Goal: Task Accomplishment & Management: Use online tool/utility

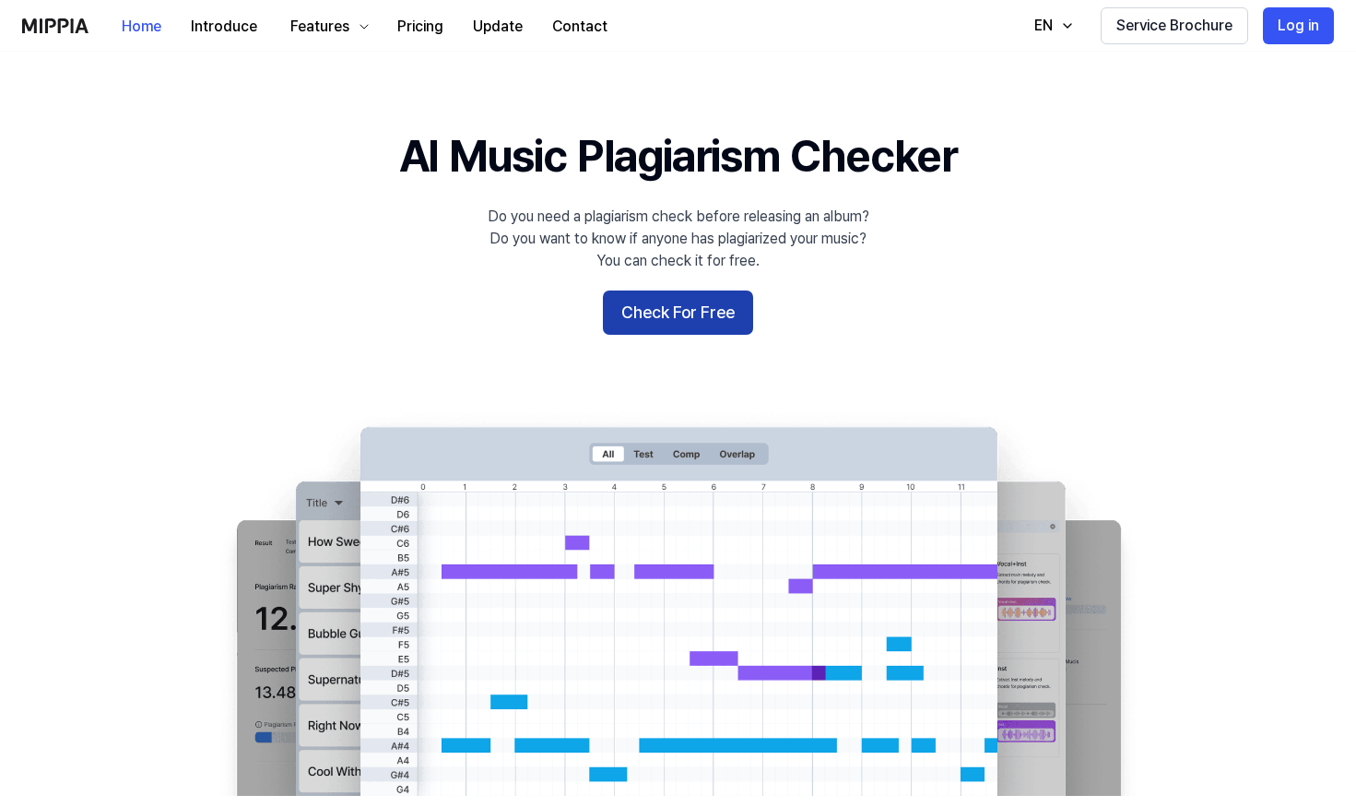
click at [641, 312] on button "Check For Free" at bounding box center [678, 312] width 150 height 44
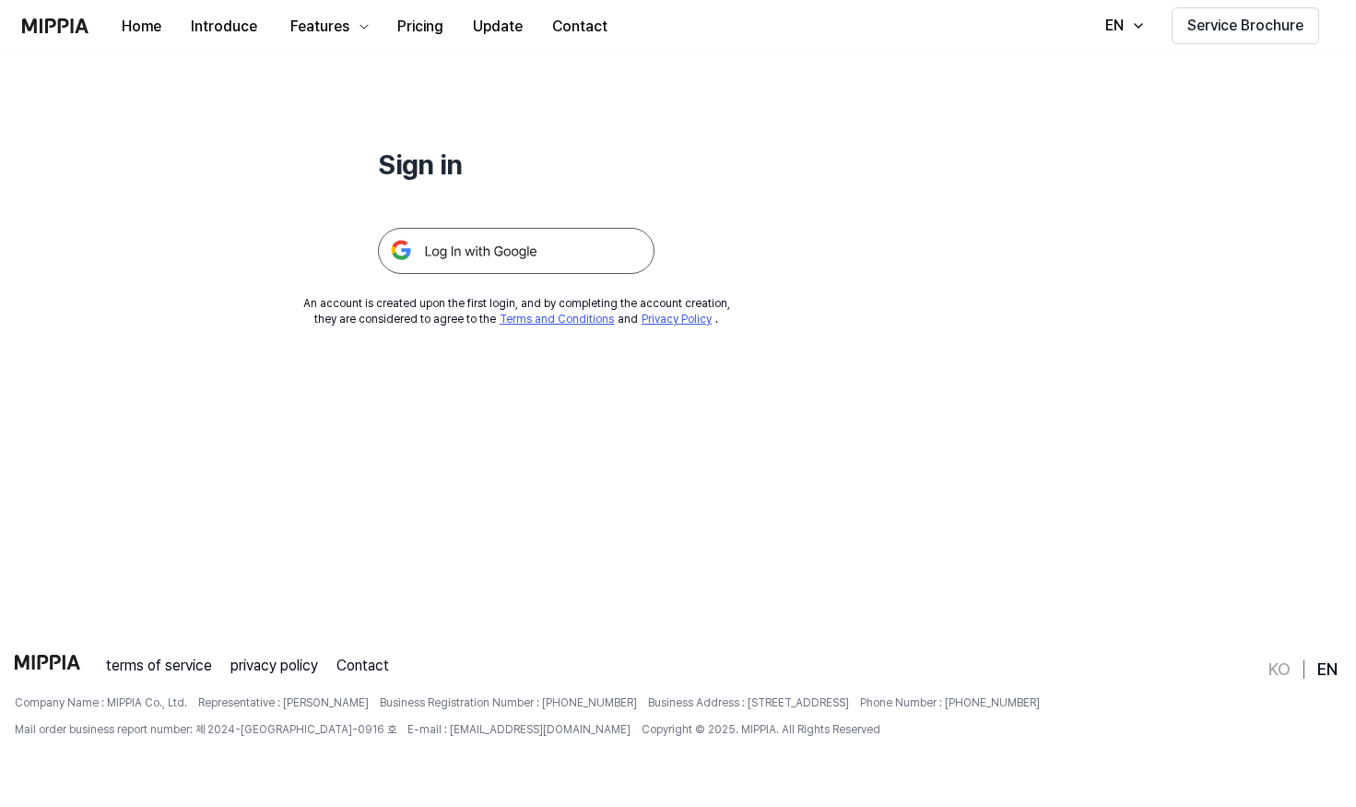
scroll to position [177, 0]
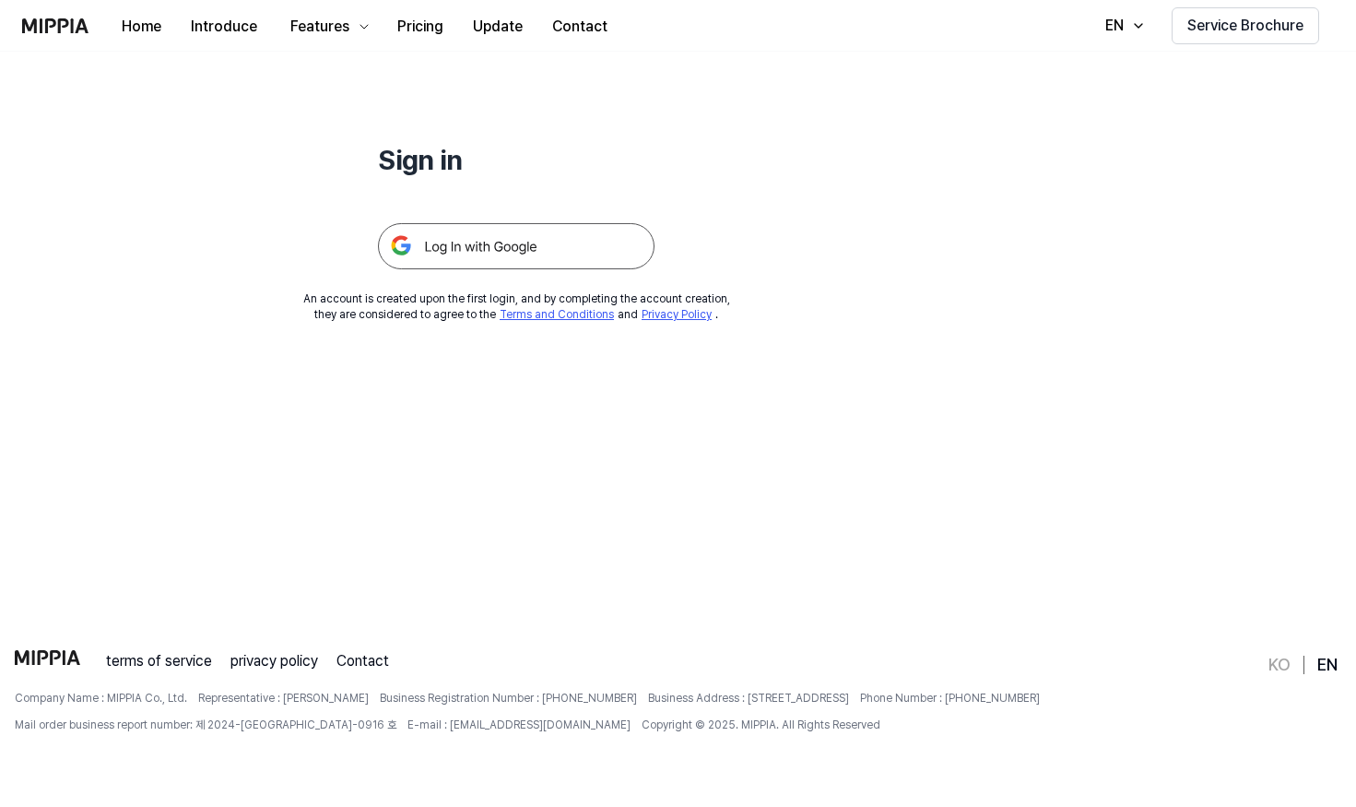
click at [497, 236] on img at bounding box center [516, 246] width 277 height 46
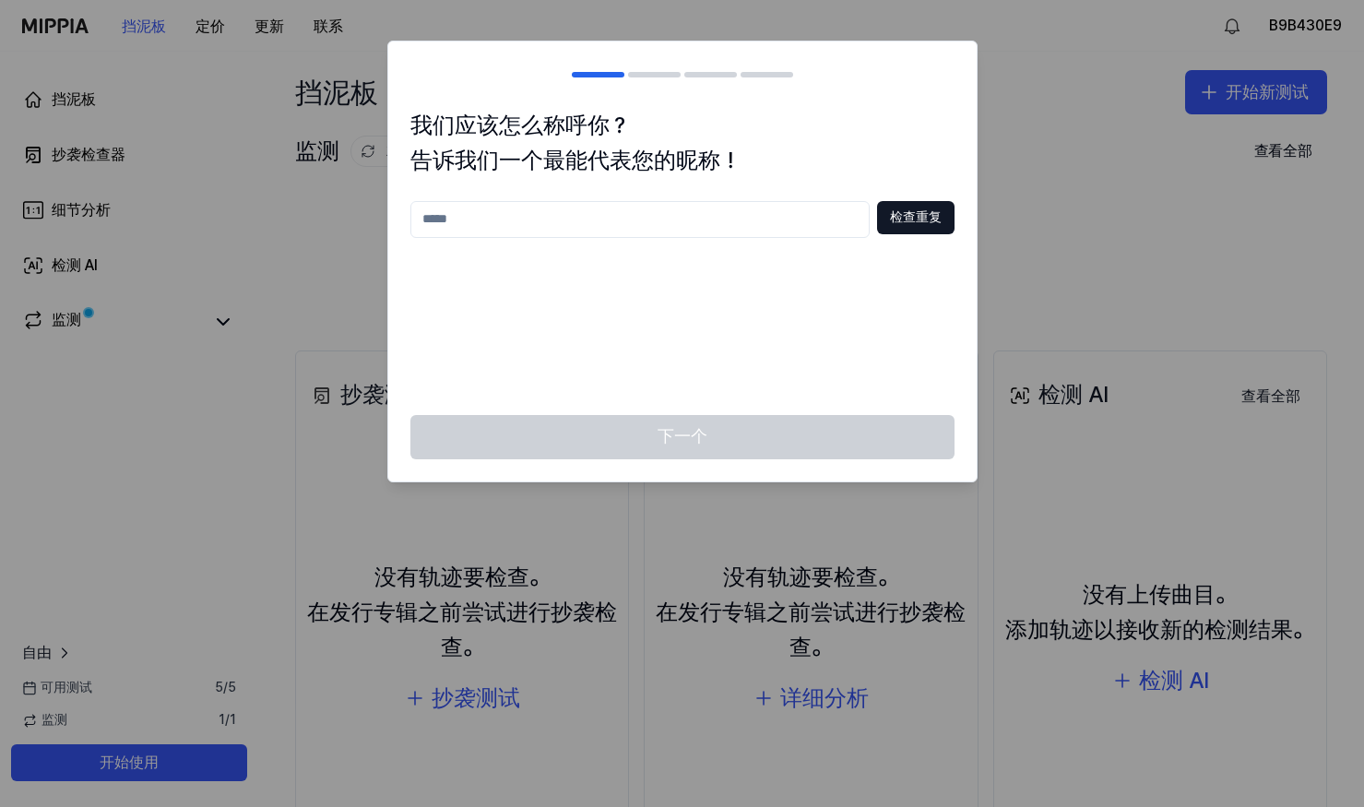
click at [575, 209] on input "text" at bounding box center [639, 219] width 459 height 37
type input "***"
click at [916, 220] on button "检查重复" at bounding box center [915, 217] width 77 height 33
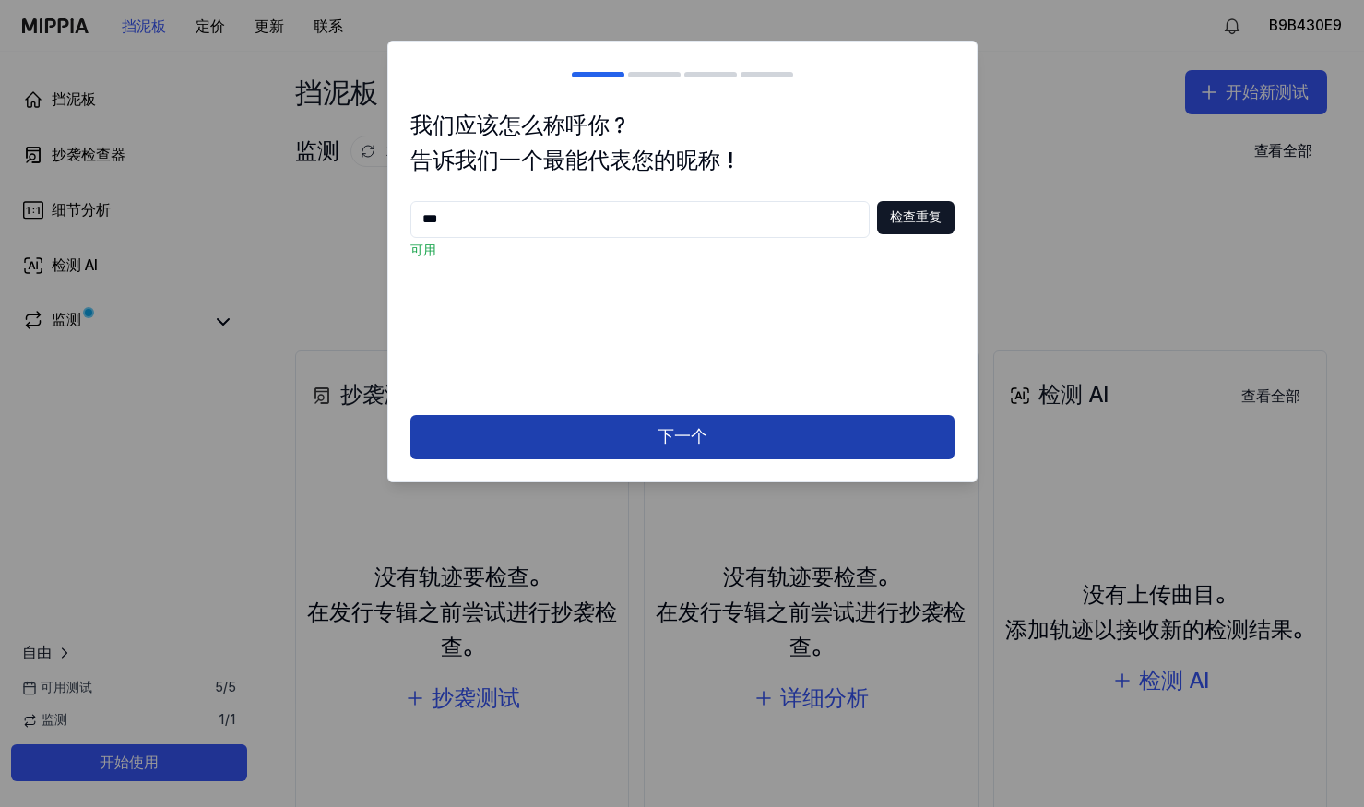
click at [676, 431] on button "下一个" at bounding box center [682, 437] width 544 height 44
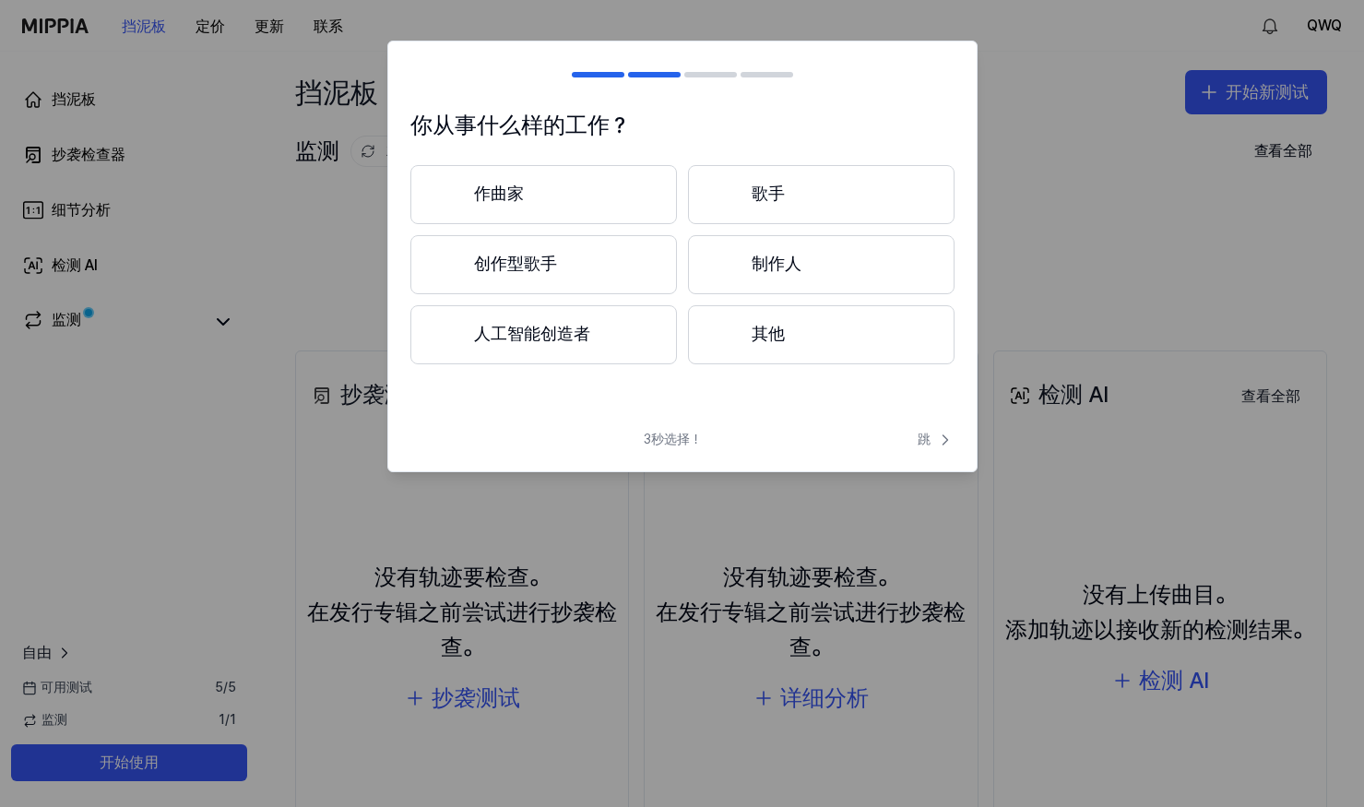
click at [539, 198] on button "作曲家" at bounding box center [543, 194] width 266 height 59
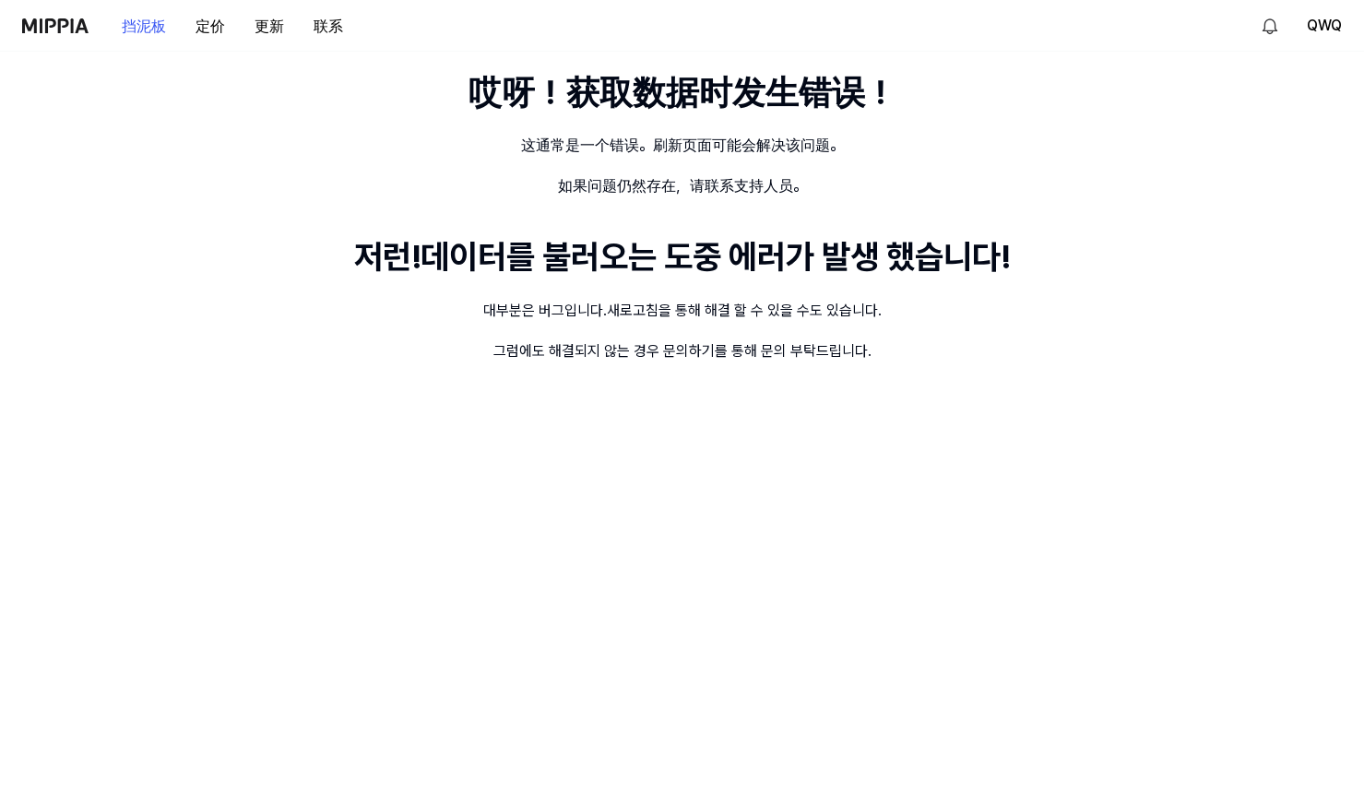
click at [781, 262] on div "저런!데이터를 불러오는 도중 에러가 발생 했습니다!" at bounding box center [682, 257] width 656 height 46
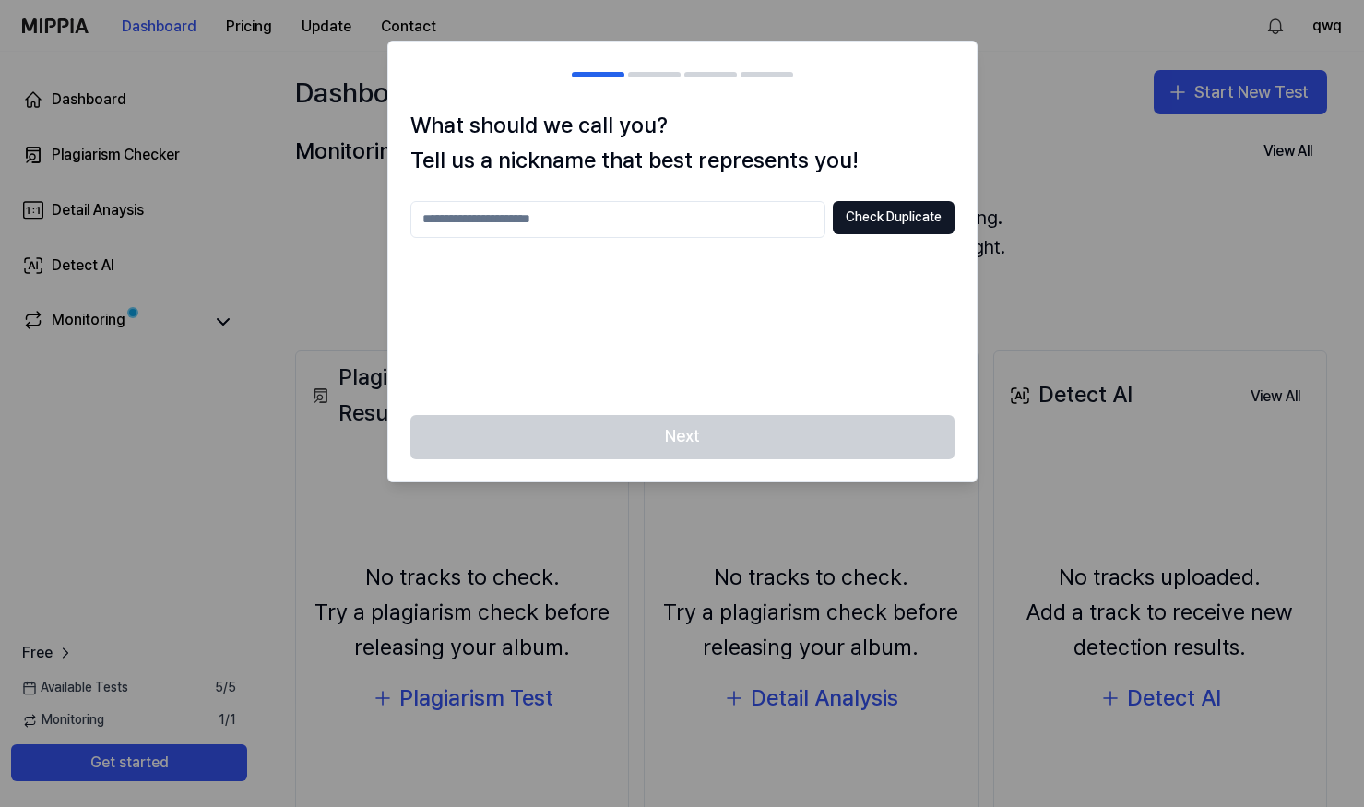
click at [649, 218] on input "text" at bounding box center [617, 219] width 415 height 37
click at [902, 211] on button "Check Duplicate" at bounding box center [894, 217] width 122 height 33
click at [499, 224] on input "***" at bounding box center [617, 219] width 415 height 37
type input "*"
click at [619, 208] on input "*********" at bounding box center [617, 219] width 415 height 37
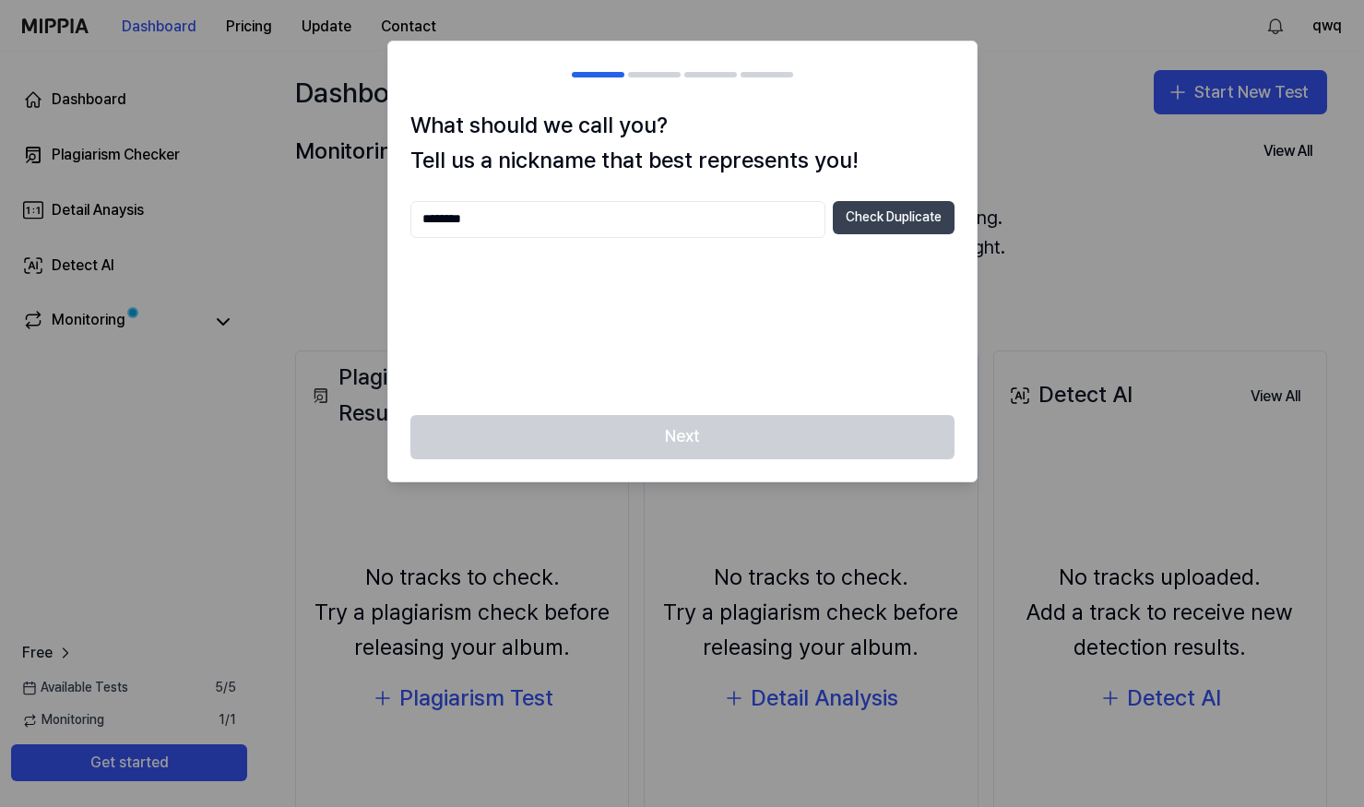
type input "********"
click at [886, 213] on button "Check Duplicate" at bounding box center [894, 217] width 122 height 33
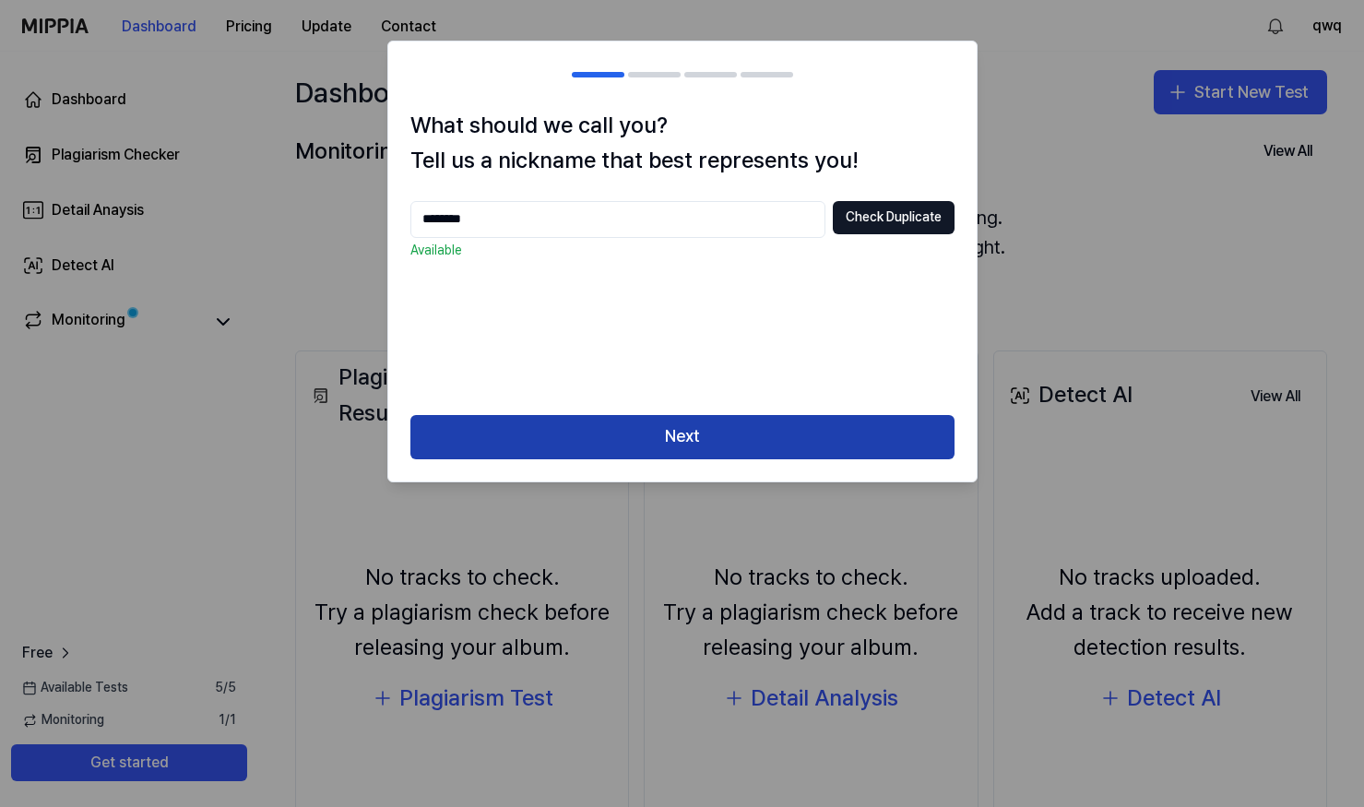
click at [728, 420] on button "Next" at bounding box center [682, 437] width 544 height 44
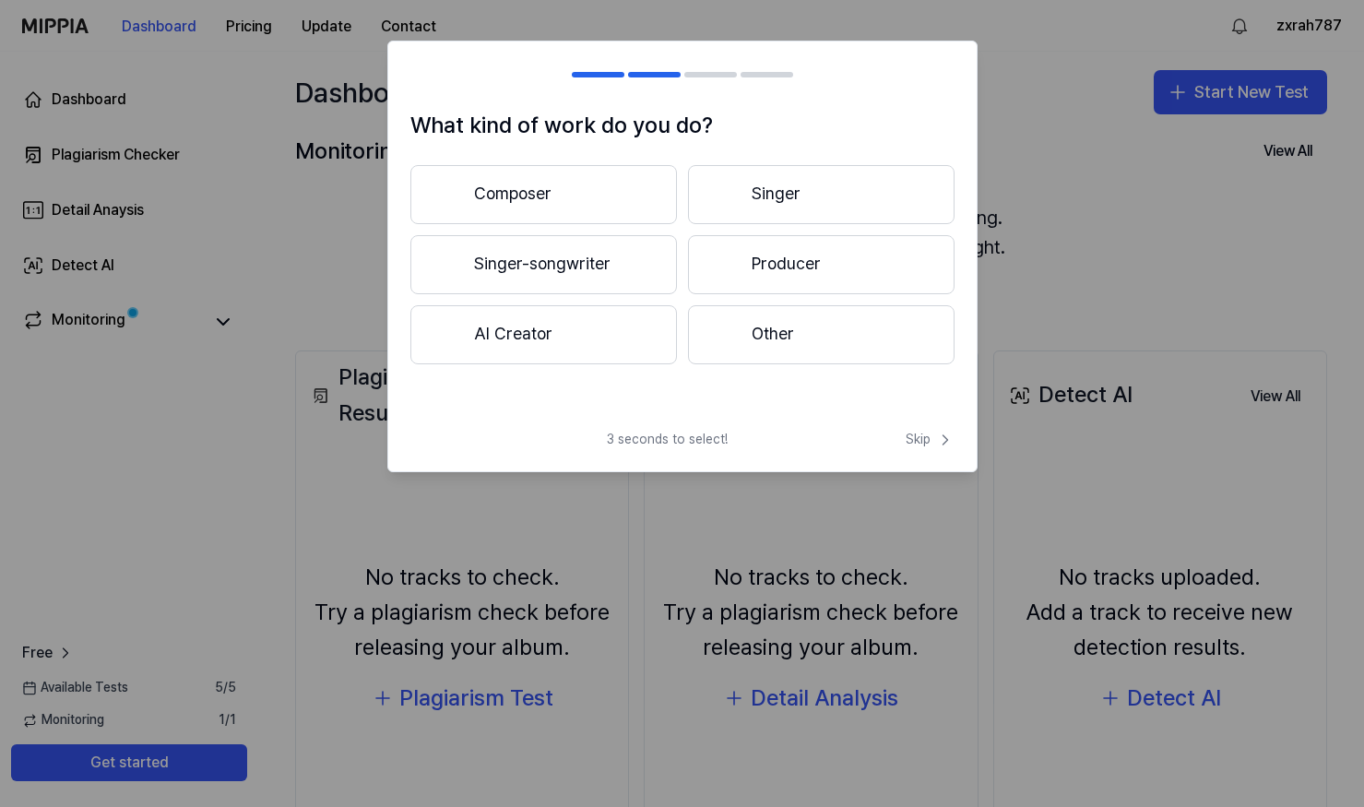
click at [567, 197] on button "Composer" at bounding box center [543, 194] width 266 height 59
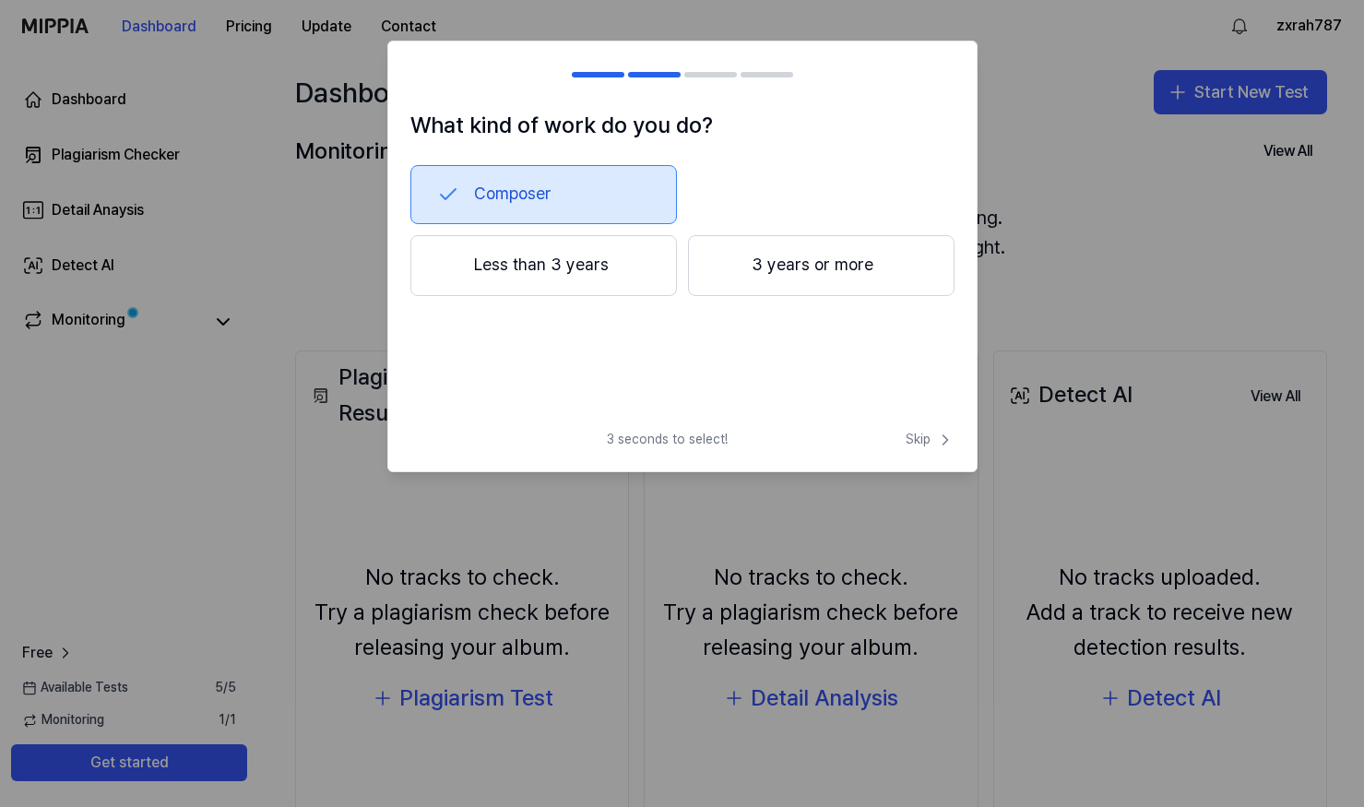
click at [584, 256] on button "Less than 3 years" at bounding box center [543, 265] width 266 height 61
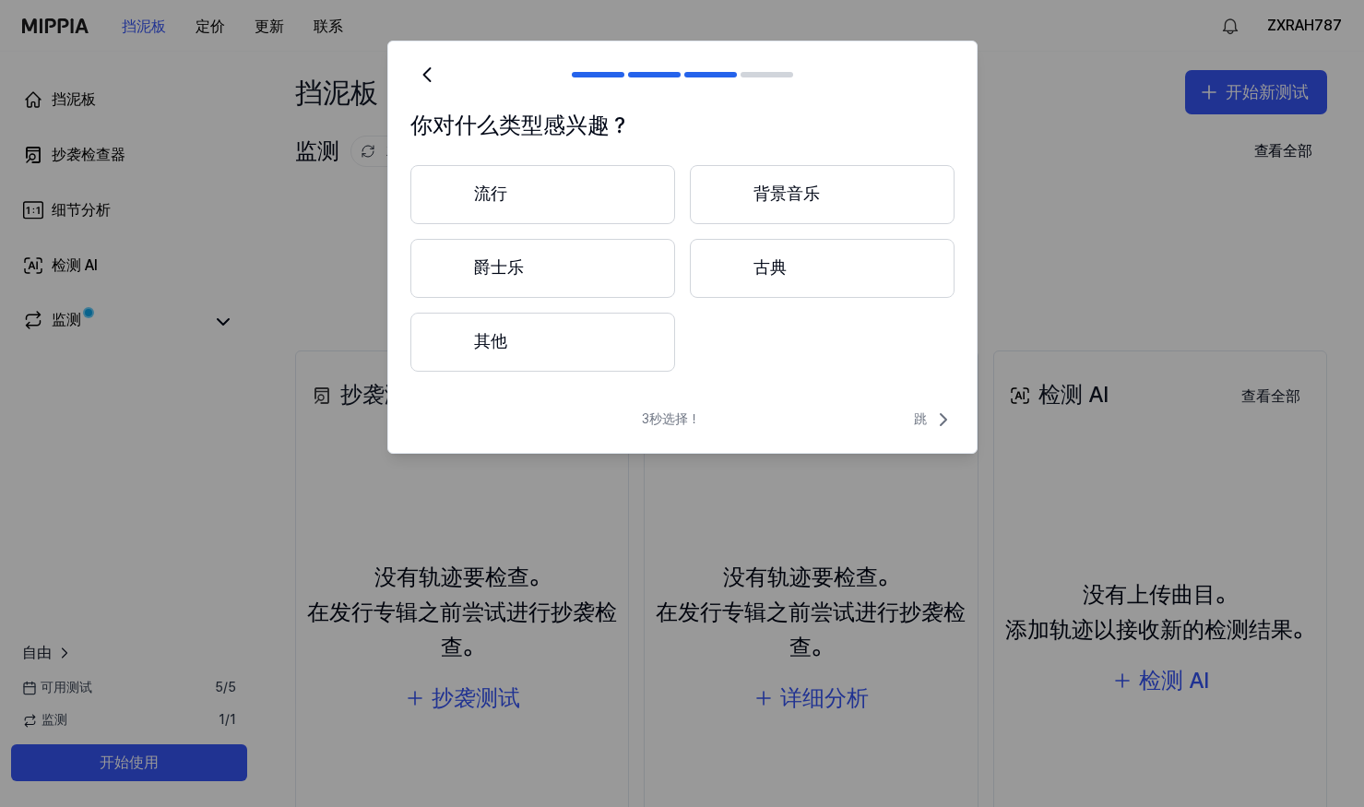
click at [527, 266] on button "爵士乐" at bounding box center [542, 268] width 265 height 59
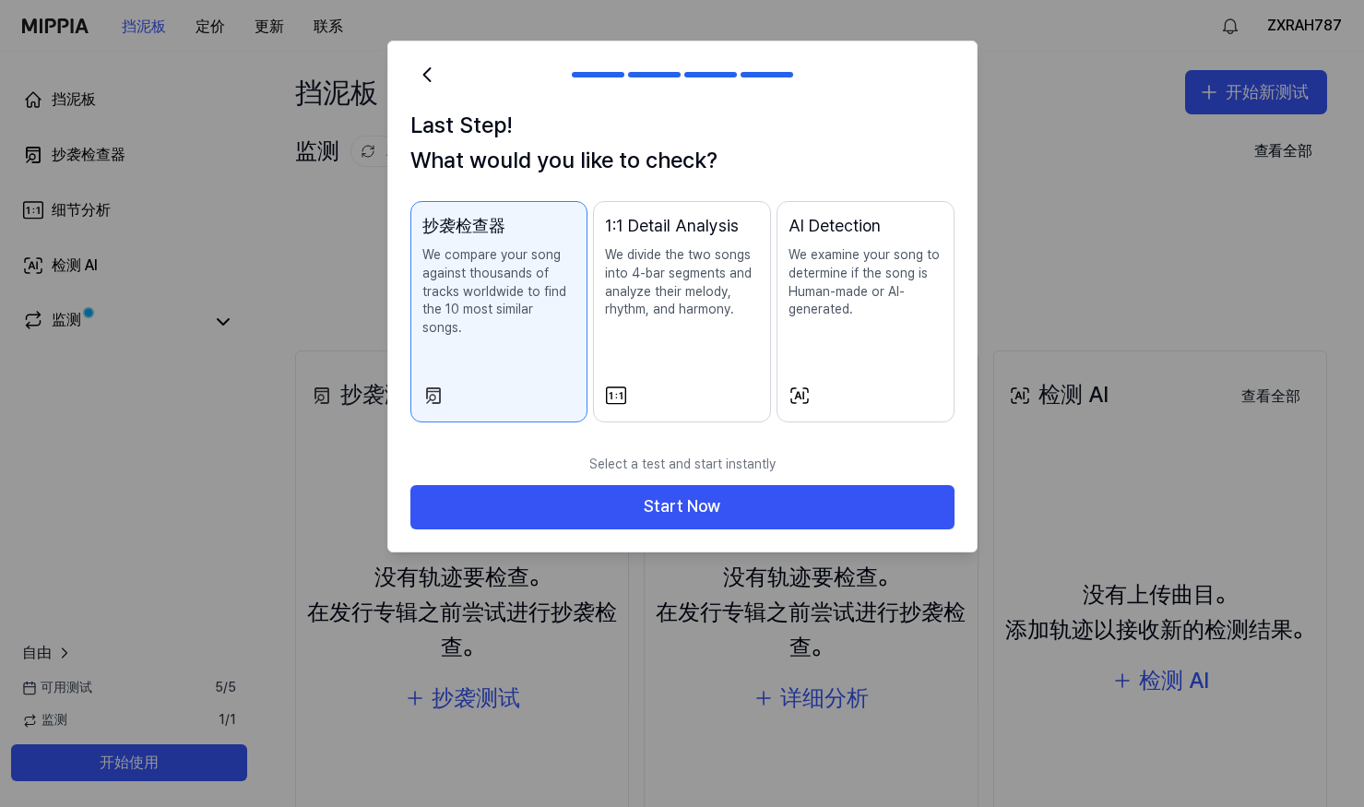
click at [528, 208] on button "抄袭检查器 We compare your song against thousands of tracks worldwide to find the 10…" at bounding box center [499, 312] width 178 height 222
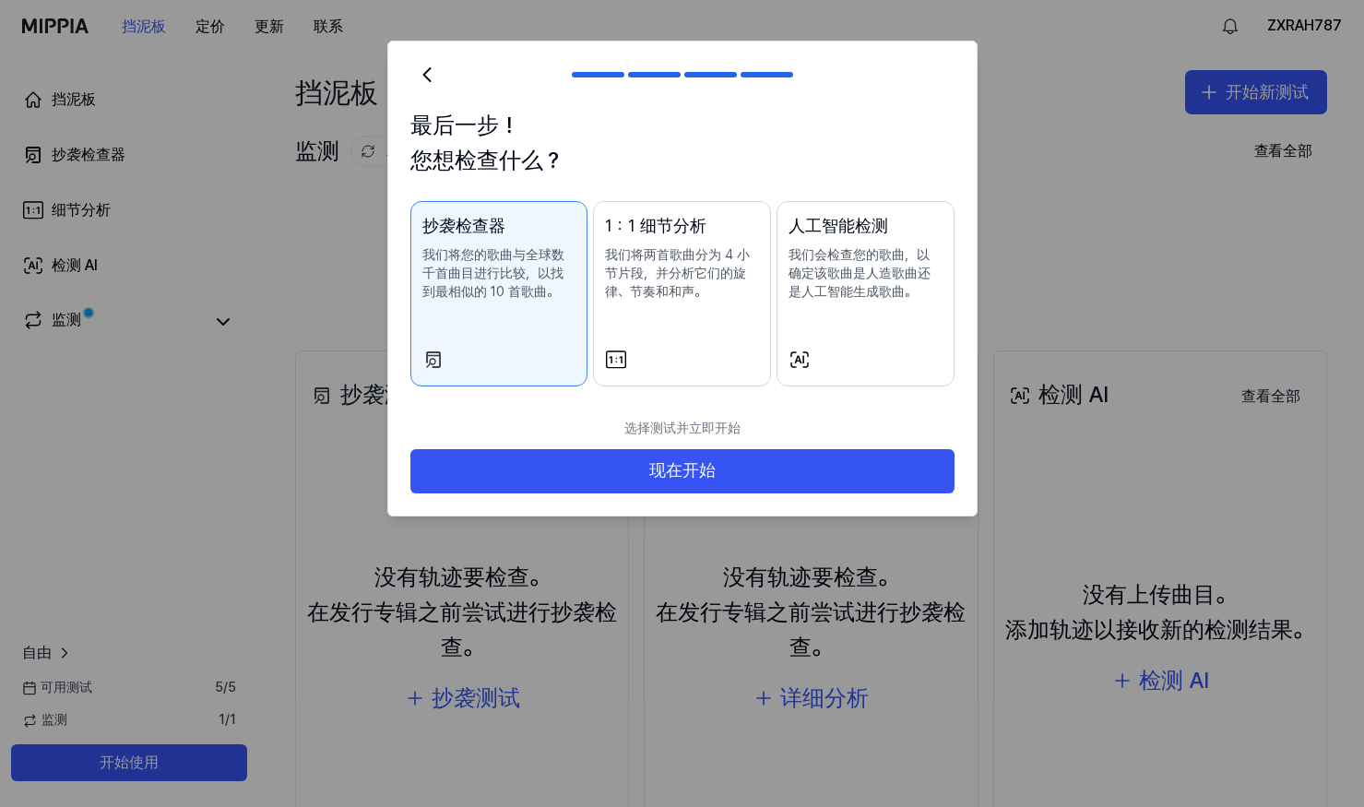
click at [830, 298] on p "我们会检查您的歌曲，以确定该歌曲是人造歌曲还是人工智能生成歌曲。" at bounding box center [865, 273] width 154 height 54
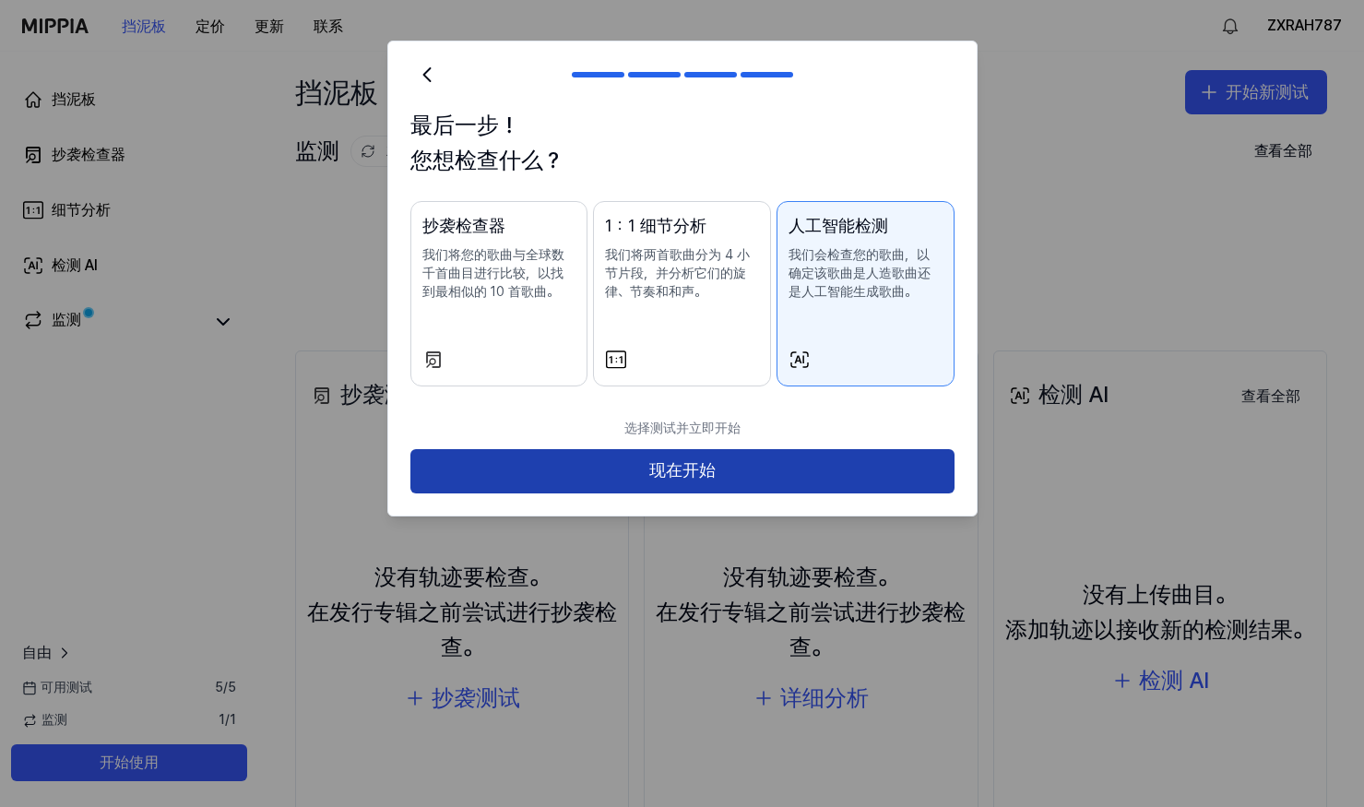
click at [848, 470] on button "现在开始" at bounding box center [682, 471] width 544 height 44
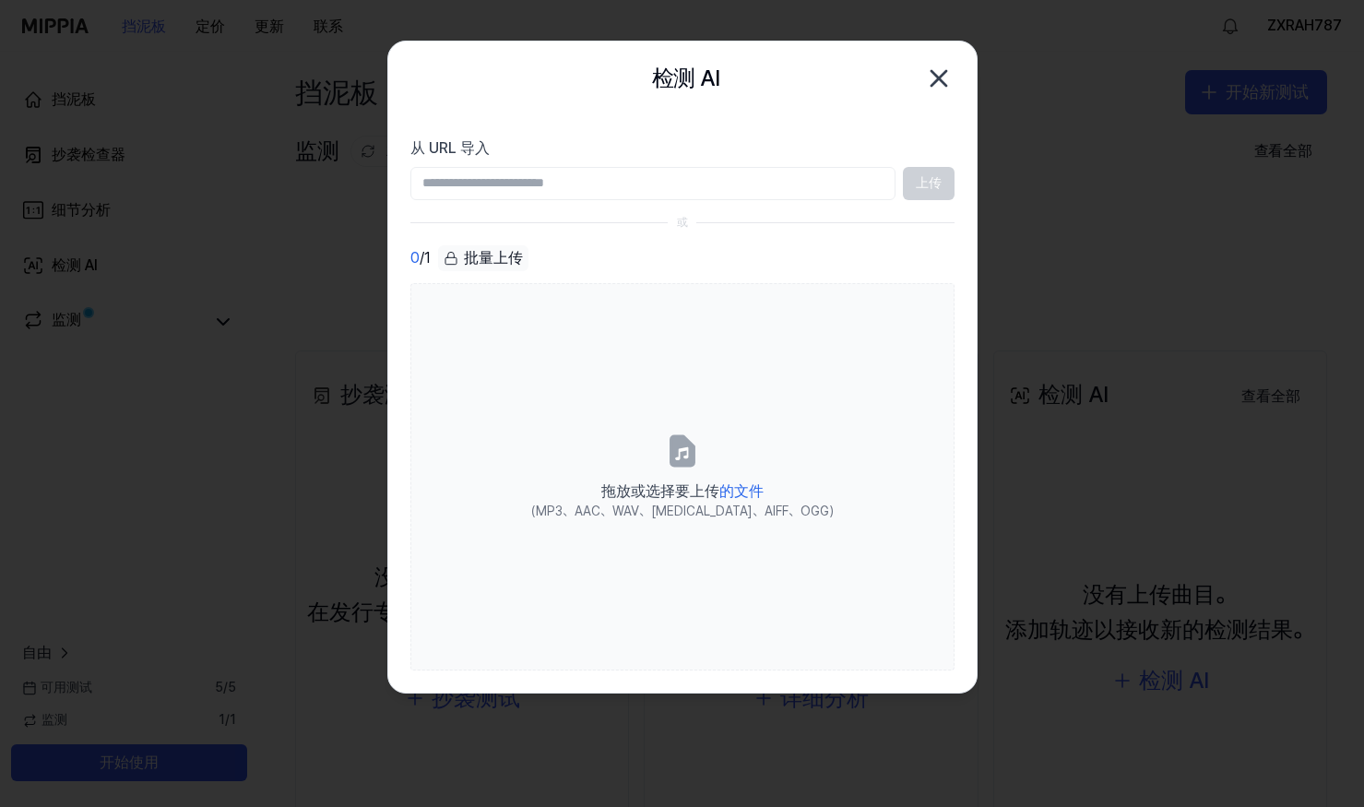
click at [498, 176] on input "从 URL 导入" at bounding box center [652, 183] width 485 height 33
click at [489, 179] on input "从 URL 导入" at bounding box center [652, 183] width 485 height 33
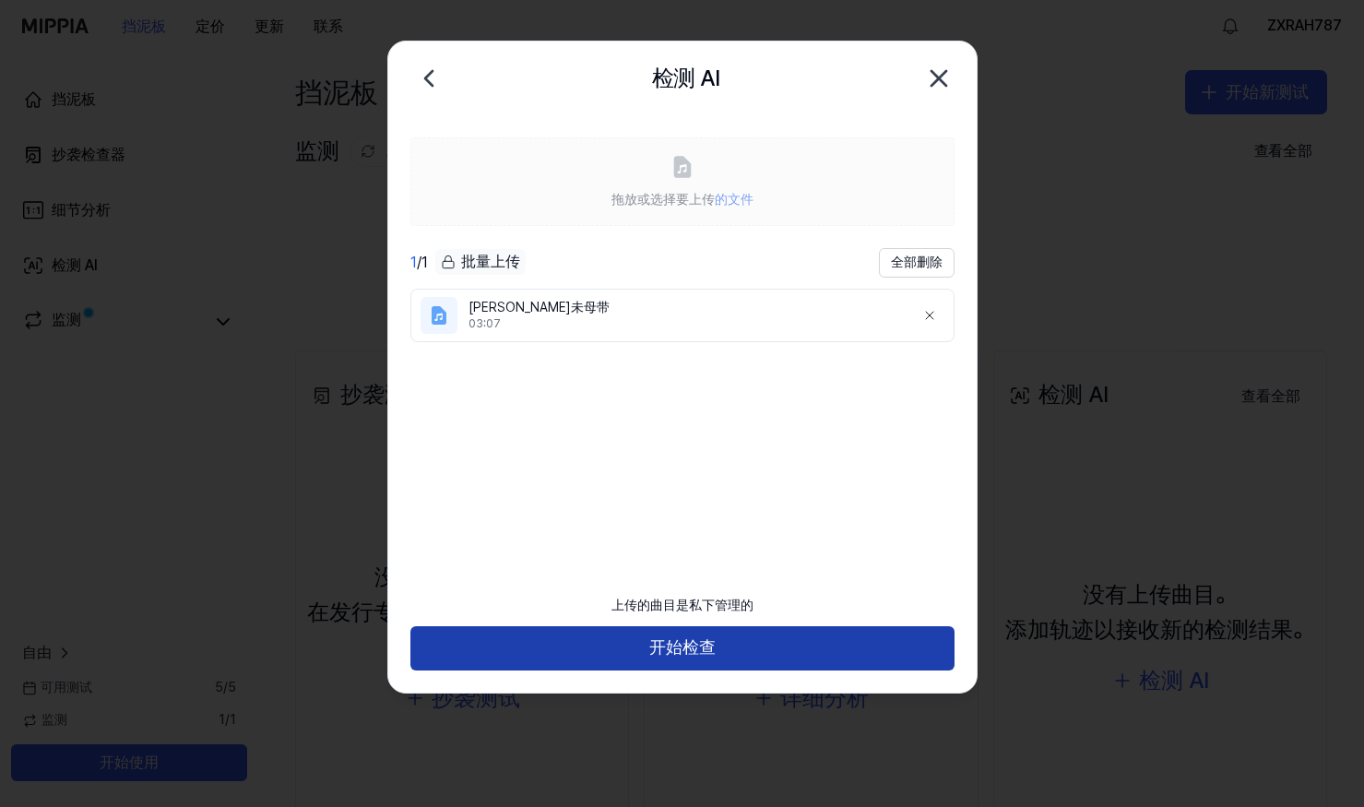
drag, startPoint x: 713, startPoint y: 648, endPoint x: 704, endPoint y: 651, distance: 9.6
click at [713, 647] on button "开始检查" at bounding box center [682, 648] width 544 height 44
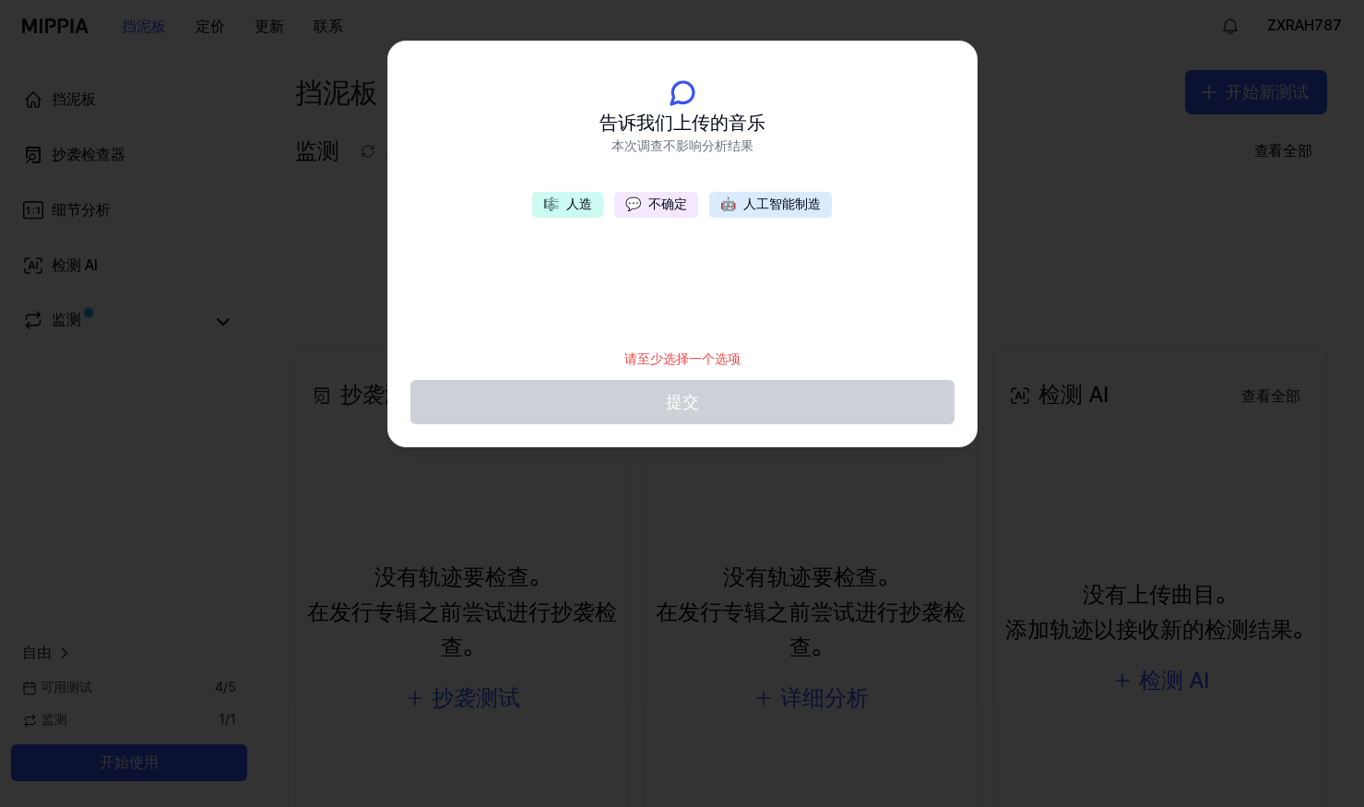
click at [766, 203] on button "🤖 人工智能制造" at bounding box center [770, 205] width 123 height 26
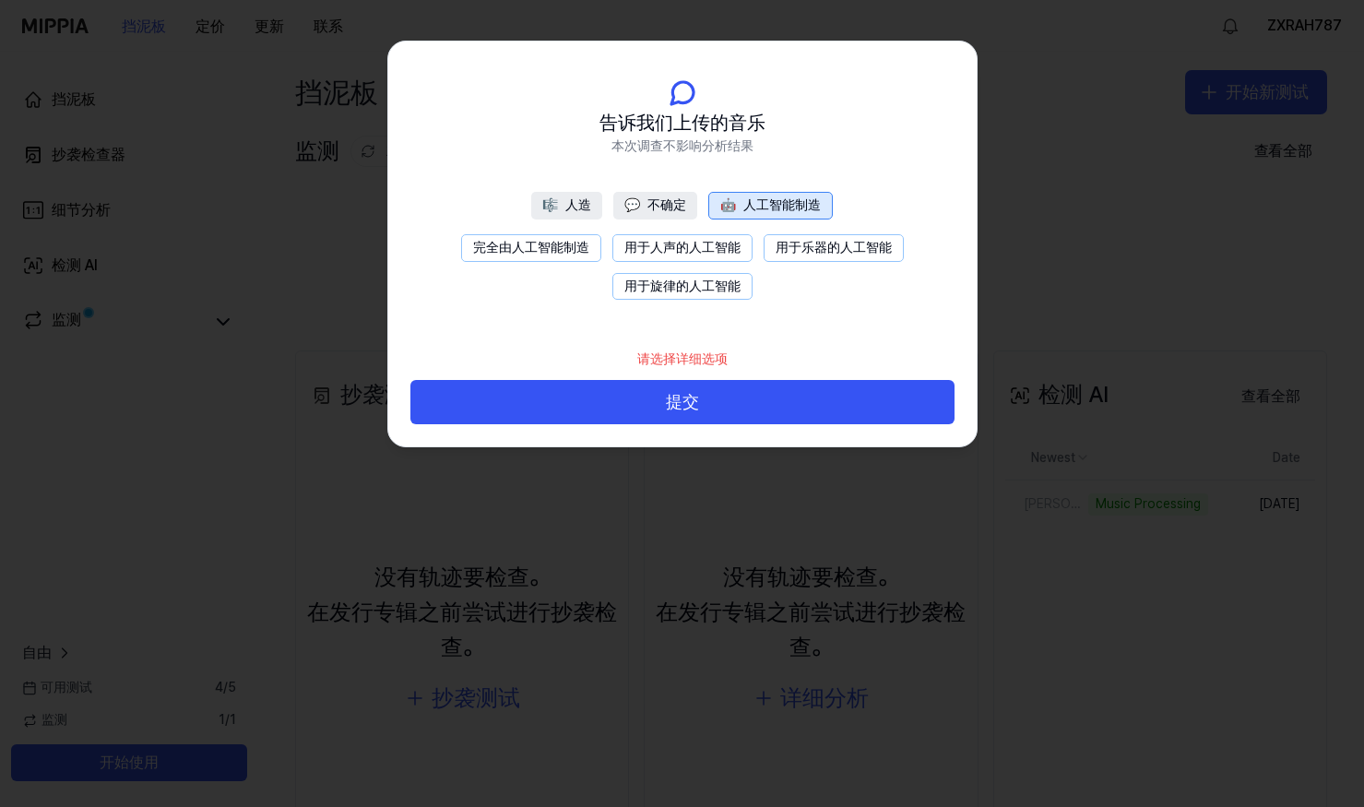
click at [543, 254] on button "完全由人工智能制造" at bounding box center [531, 248] width 140 height 28
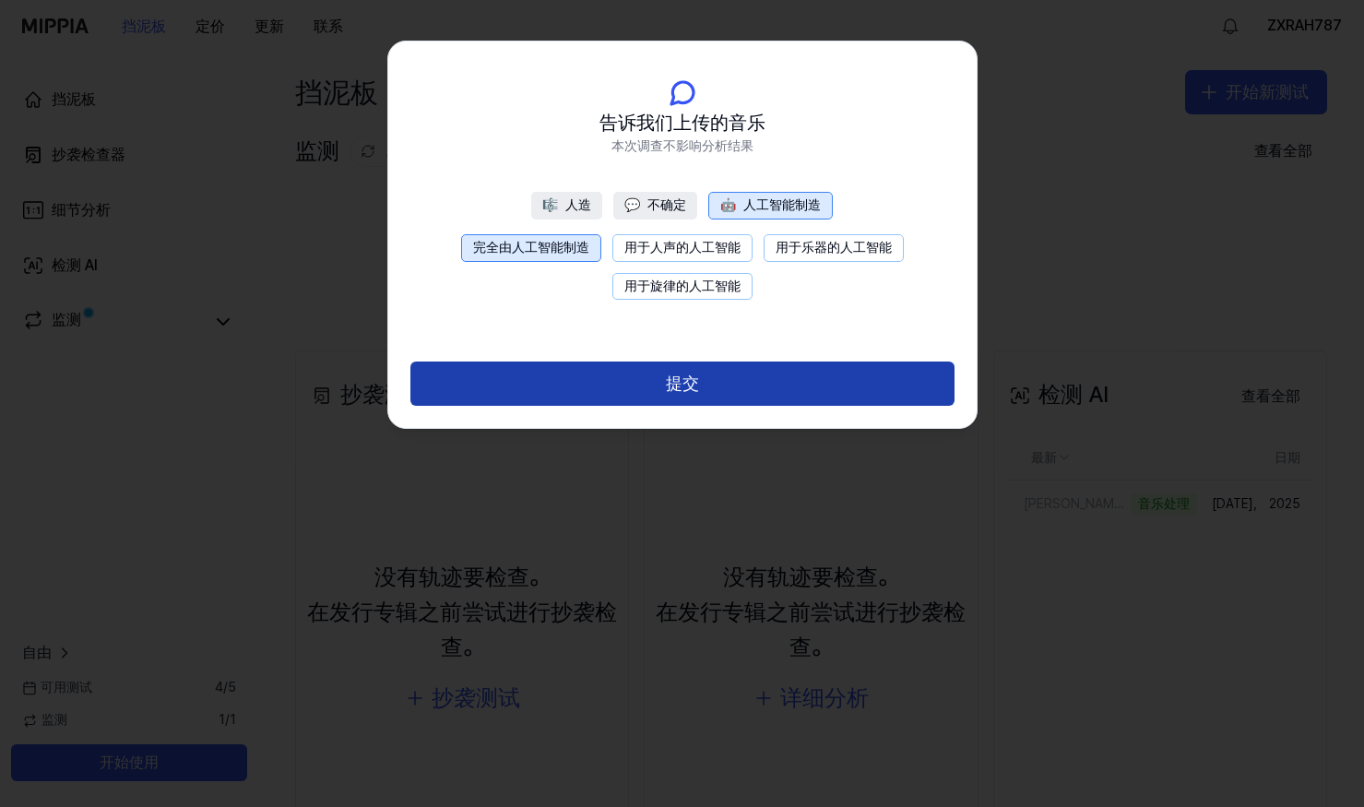
click at [653, 378] on button "提交" at bounding box center [682, 383] width 544 height 44
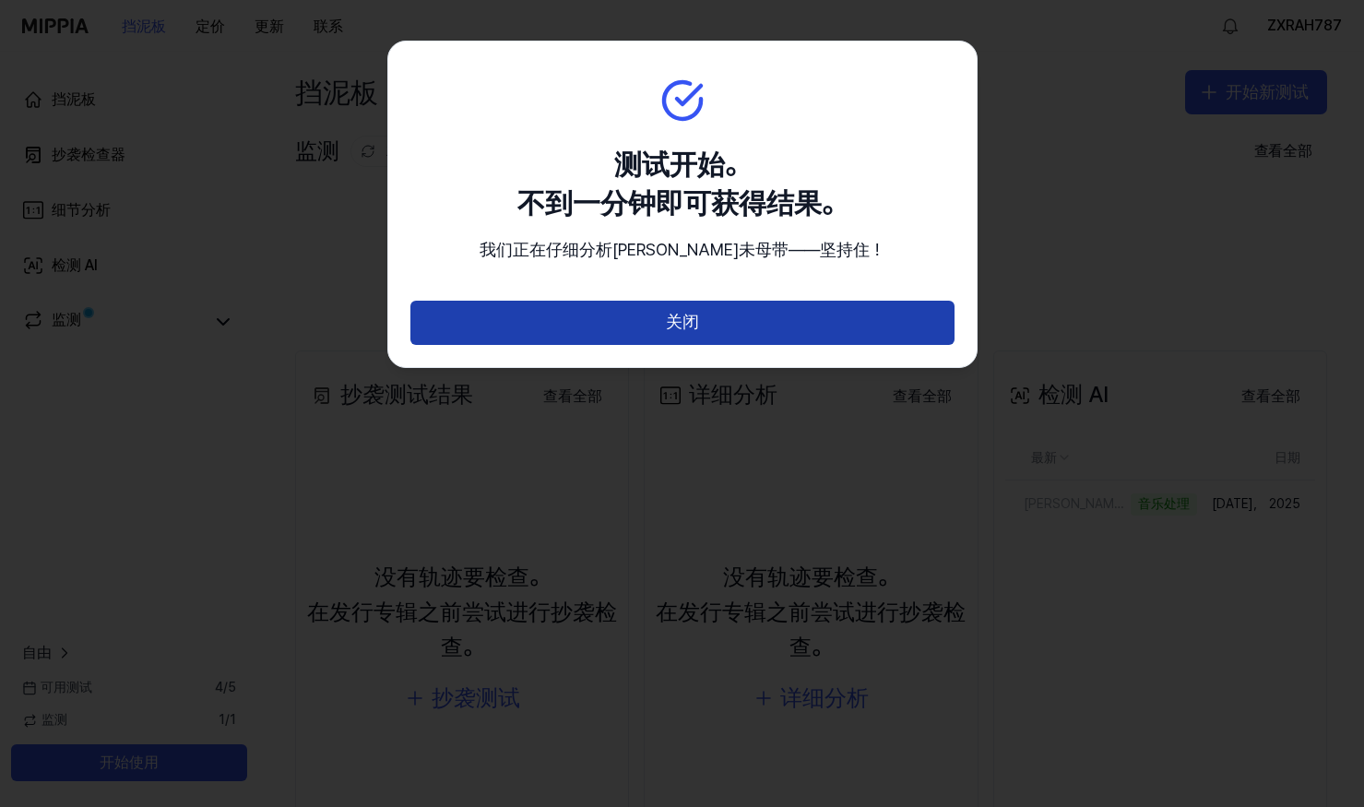
click at [657, 319] on button "关闭" at bounding box center [682, 323] width 544 height 44
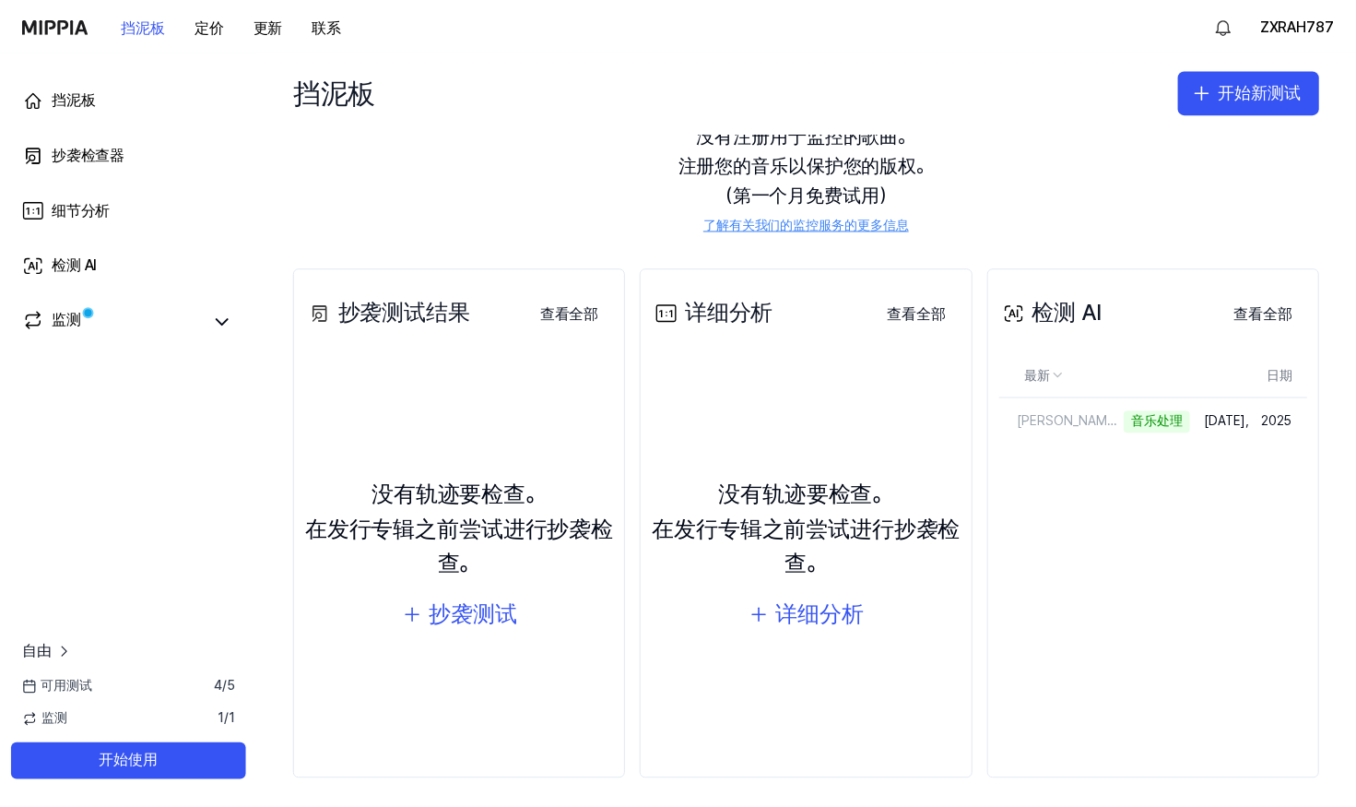
scroll to position [92, 0]
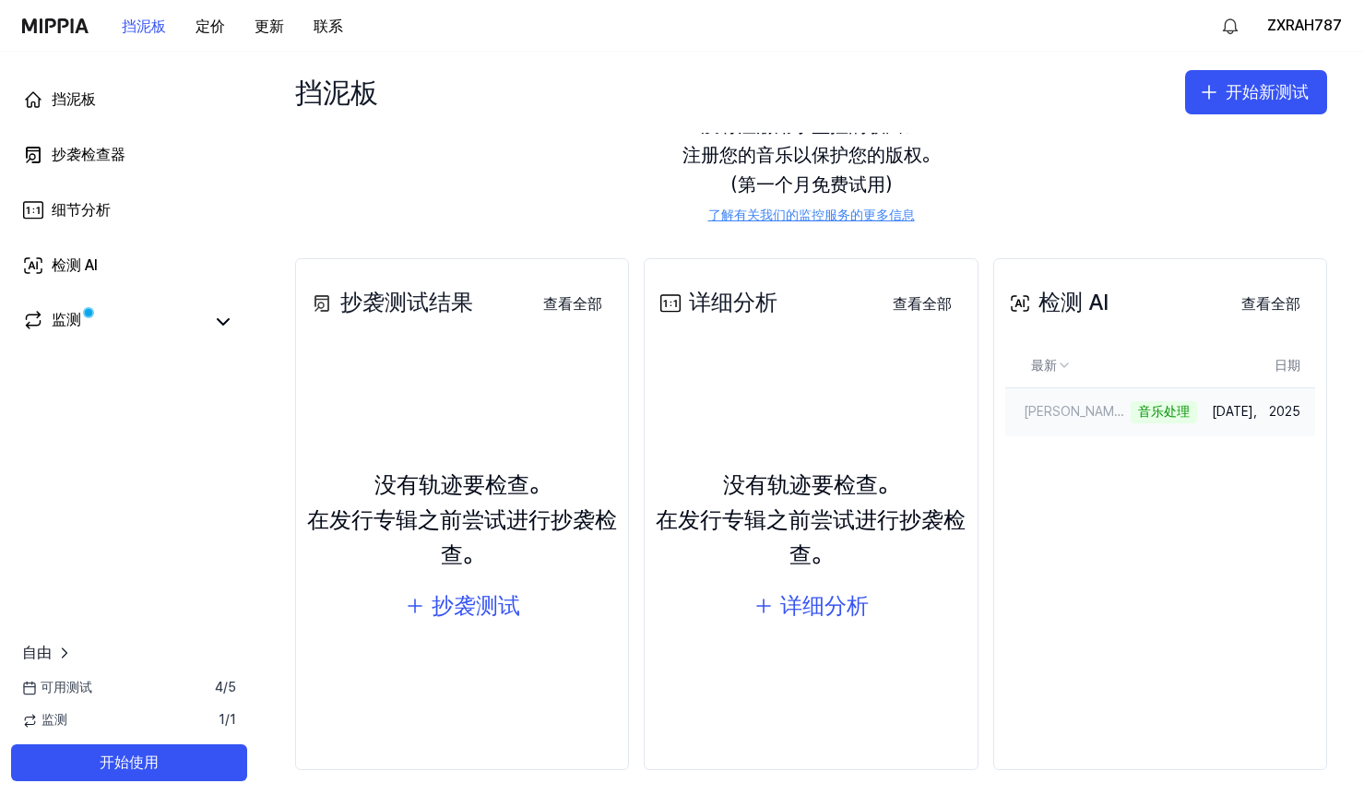
click at [1260, 410] on td "10月 11， 2025" at bounding box center [1256, 412] width 118 height 48
click at [1267, 295] on button "查看全部" at bounding box center [1270, 304] width 89 height 37
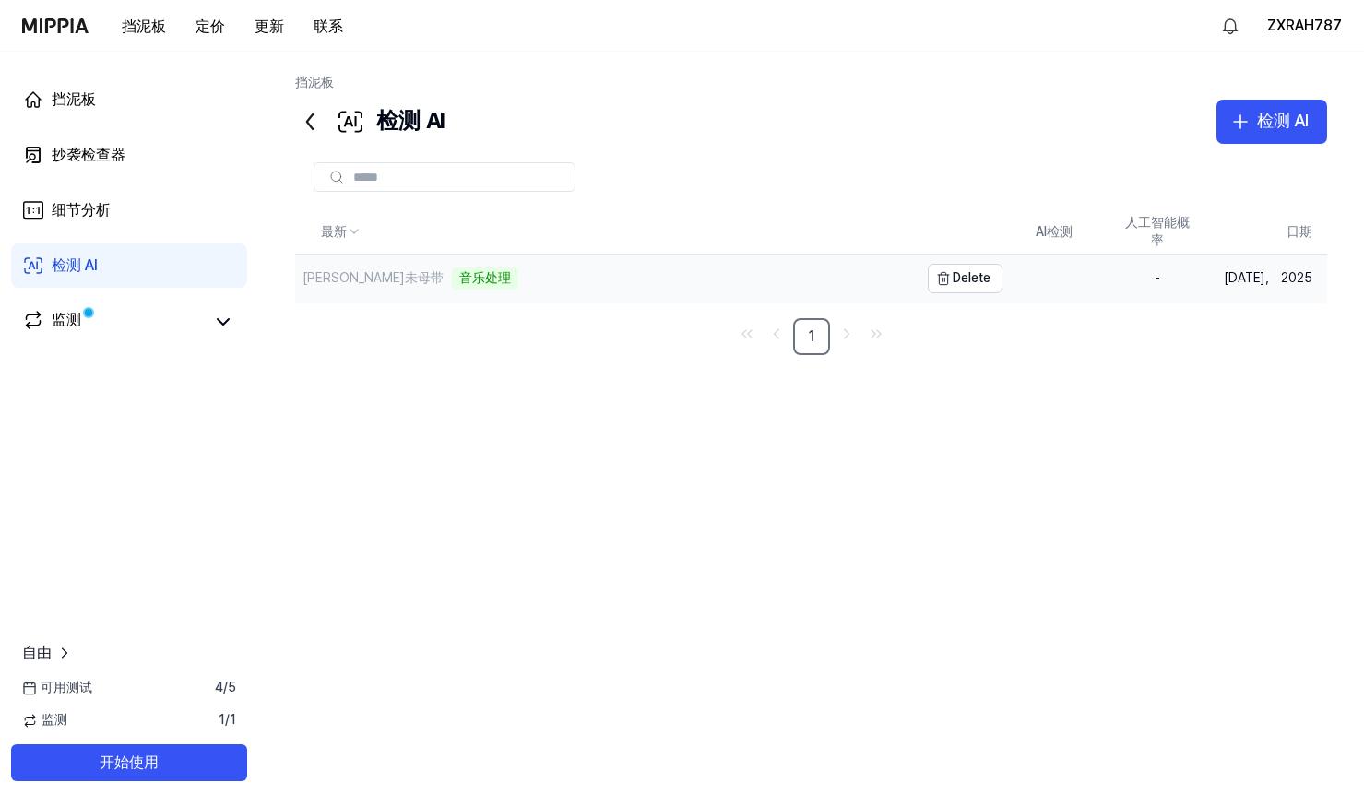
click at [628, 294] on div "周晶晶未母带 音乐处理" at bounding box center [606, 279] width 623 height 48
click at [364, 272] on div "周晶晶未母带" at bounding box center [372, 278] width 141 height 18
click at [111, 319] on link "监测" at bounding box center [112, 322] width 181 height 26
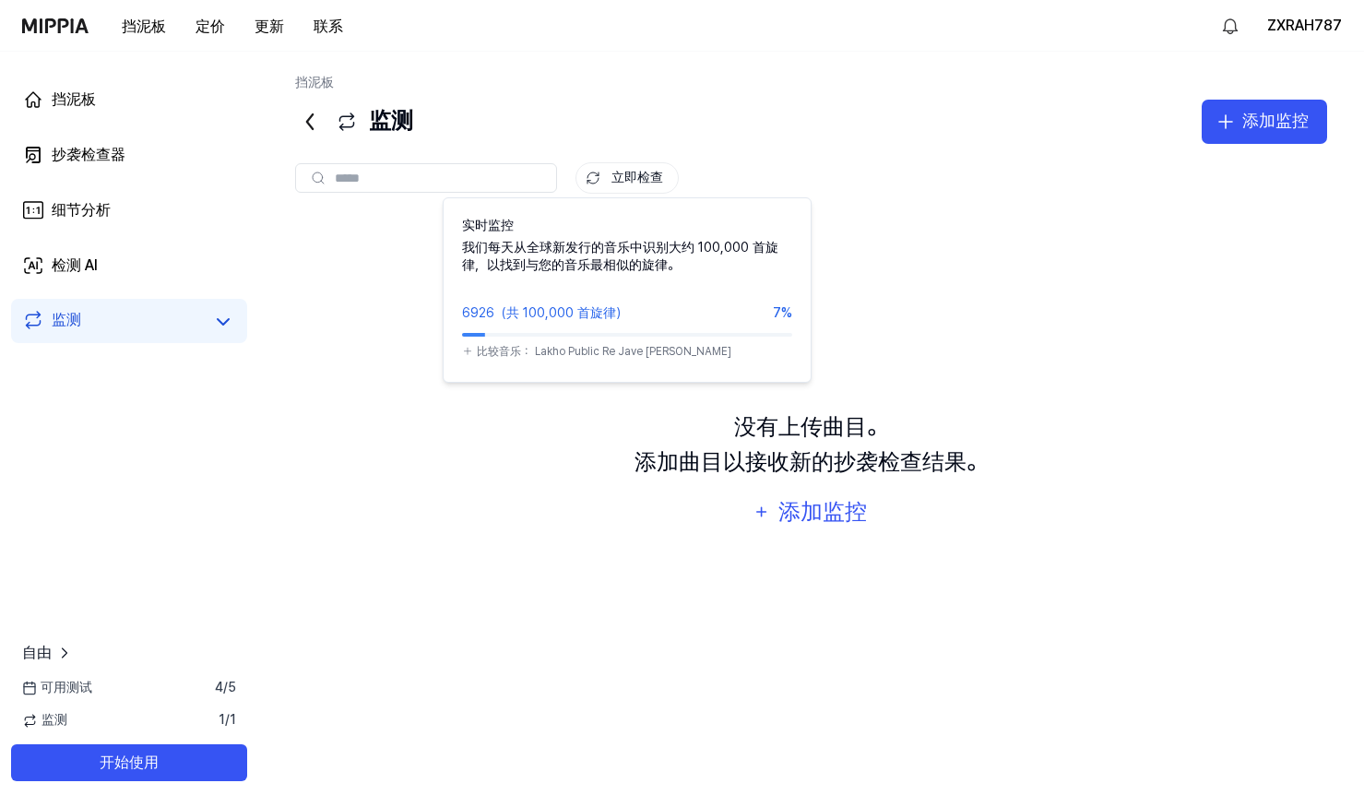
click at [614, 176] on font "立即检查" at bounding box center [637, 178] width 52 height 18
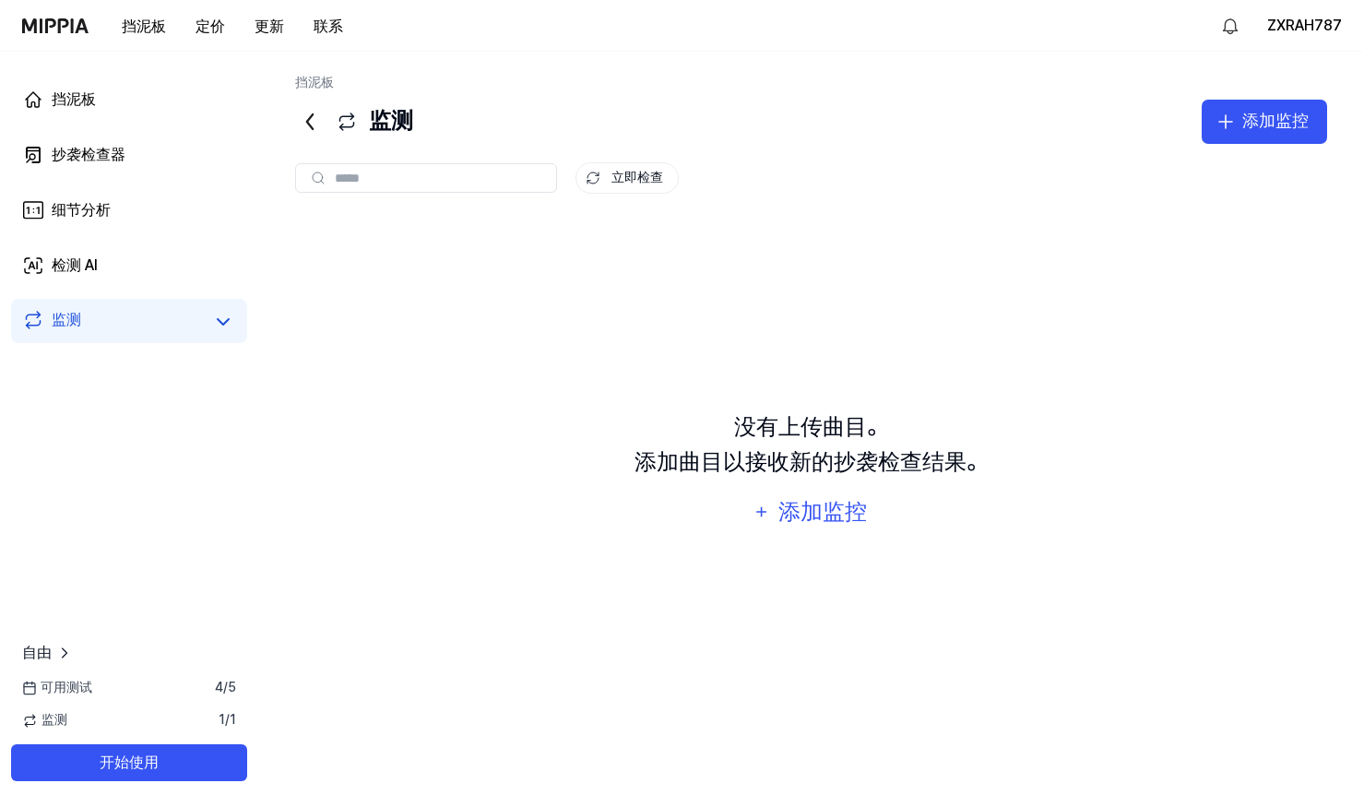
click at [318, 118] on icon at bounding box center [310, 122] width 30 height 30
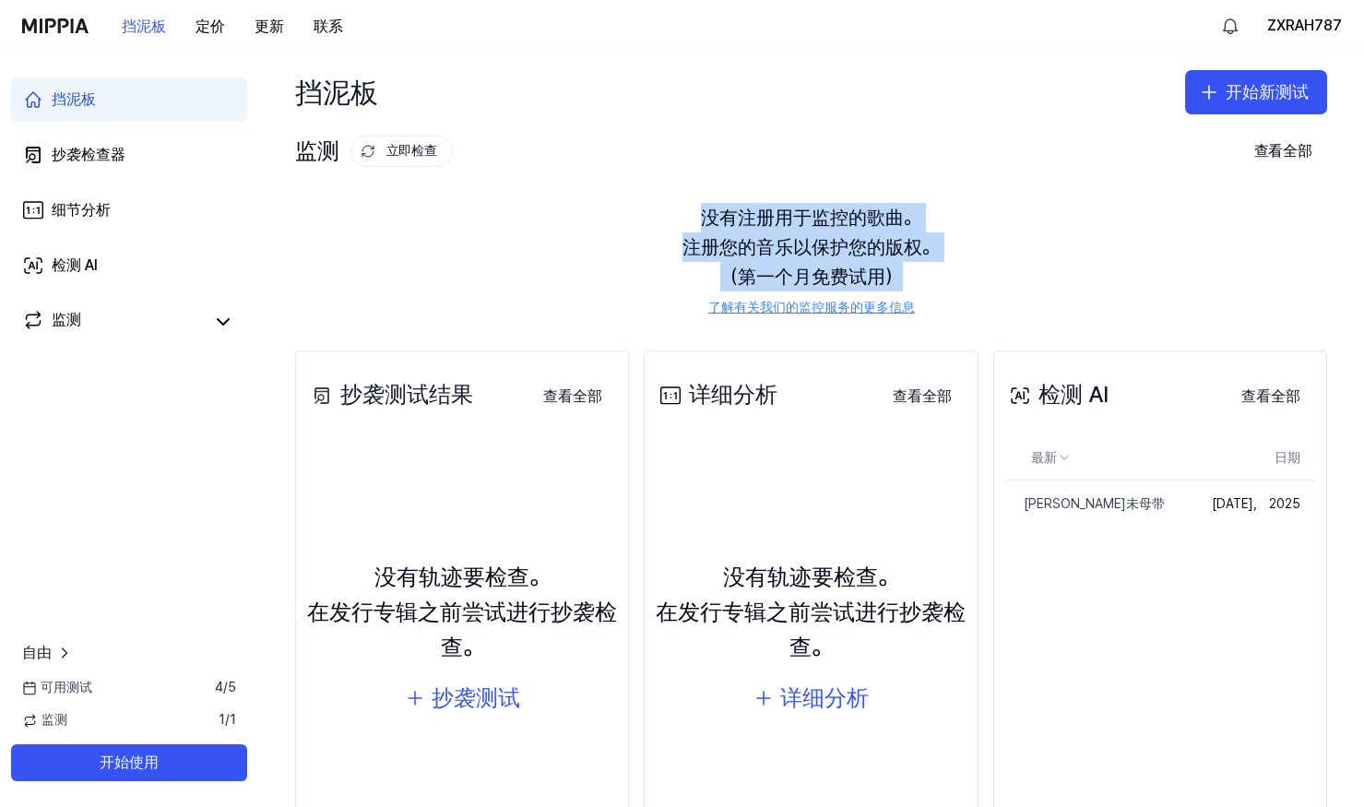
drag, startPoint x: 680, startPoint y: 212, endPoint x: 946, endPoint y: 272, distance: 273.1
click at [946, 272] on div "没有注册用于监控的歌曲。 注册您的音乐以保护您的版权。 （第一个月免费试用） 了解有关我们的监控服务的更多信息" at bounding box center [811, 260] width 1032 height 159
drag, startPoint x: 946, startPoint y: 272, endPoint x: 958, endPoint y: 285, distance: 17.6
click at [958, 285] on div "没有注册用于监控的歌曲。 注册您的音乐以保护您的版权。 （第一个月免费试用） 了解有关我们的监控服务的更多信息" at bounding box center [811, 260] width 1032 height 159
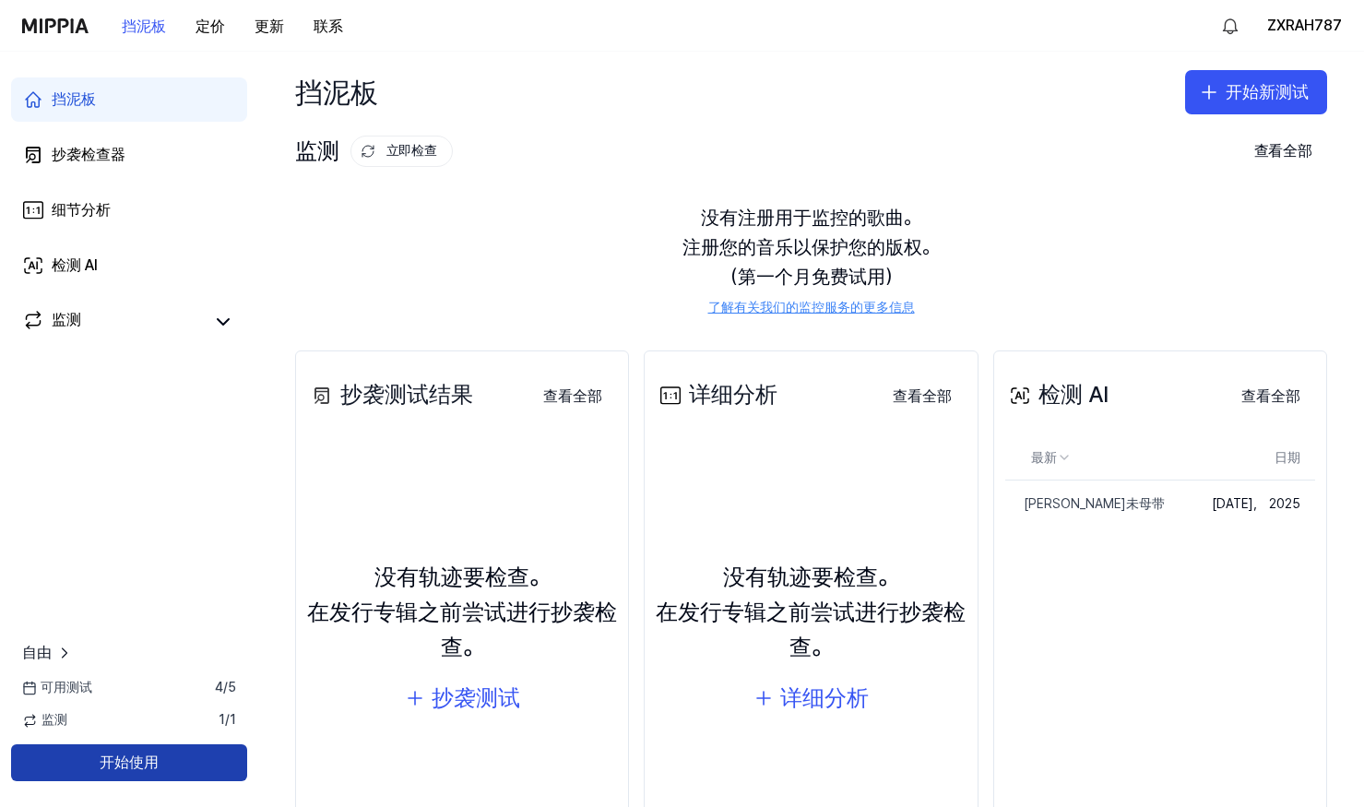
click at [140, 756] on button "开始使用" at bounding box center [129, 762] width 236 height 37
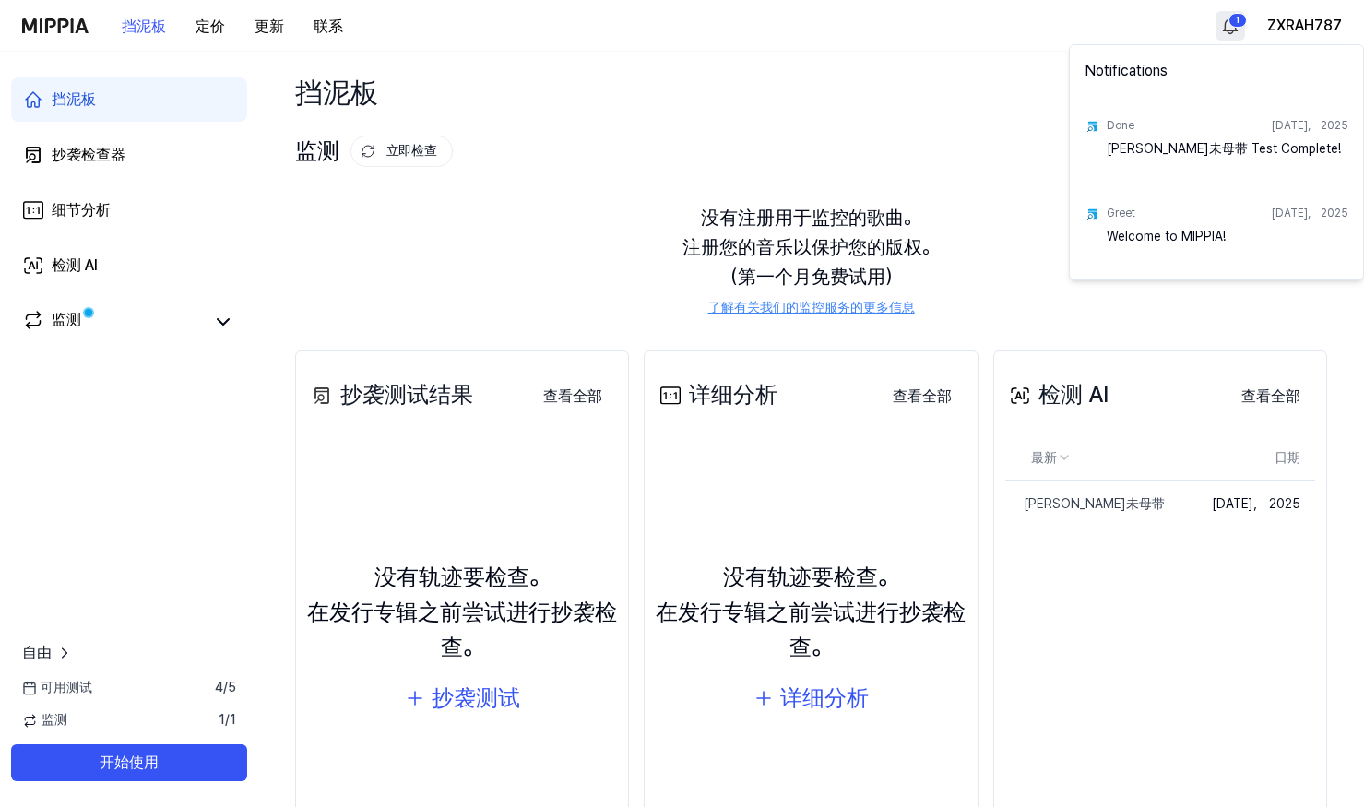
click at [1223, 28] on html "挡泥板 定价 更新 联系 1 ZXRAH787 挡泥板 抄袭检查器 细节分析 检测 AI 监测 自由 可用测试 4 / 5 监测 1 / 1 开始使用 挡泥板…" at bounding box center [682, 403] width 1364 height 807
click at [1223, 155] on div "周晶晶未母带 测试完成！" at bounding box center [1228, 158] width 242 height 37
click at [64, 324] on html "挡泥板 定价 更新 联系 ZXRAH787 挡泥板 抄袭检查器 细节分析 检测 AI 监测 自由 可用测试 4 / 5 监测 1 / 1 开始使用 挡泥板 开…" at bounding box center [682, 403] width 1364 height 807
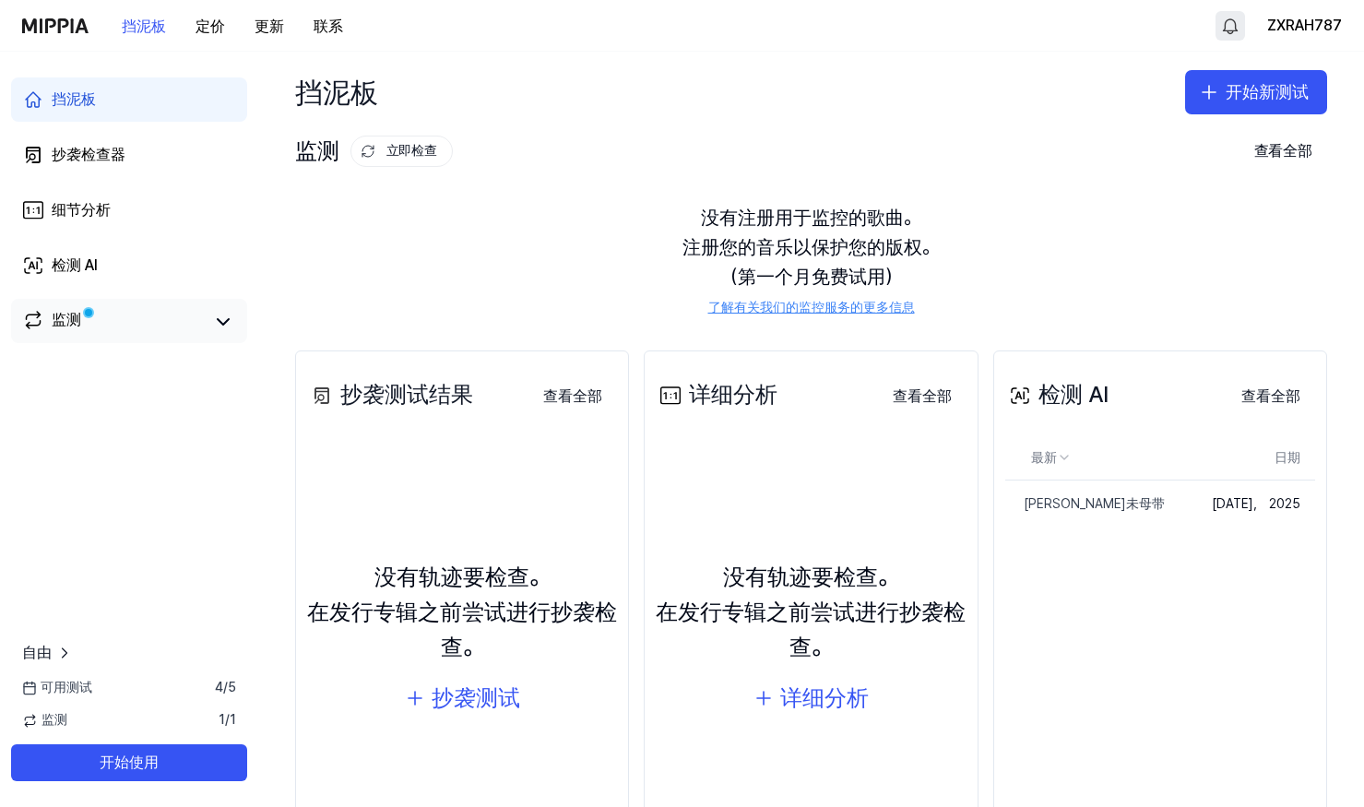
click at [86, 319] on span at bounding box center [88, 312] width 13 height 13
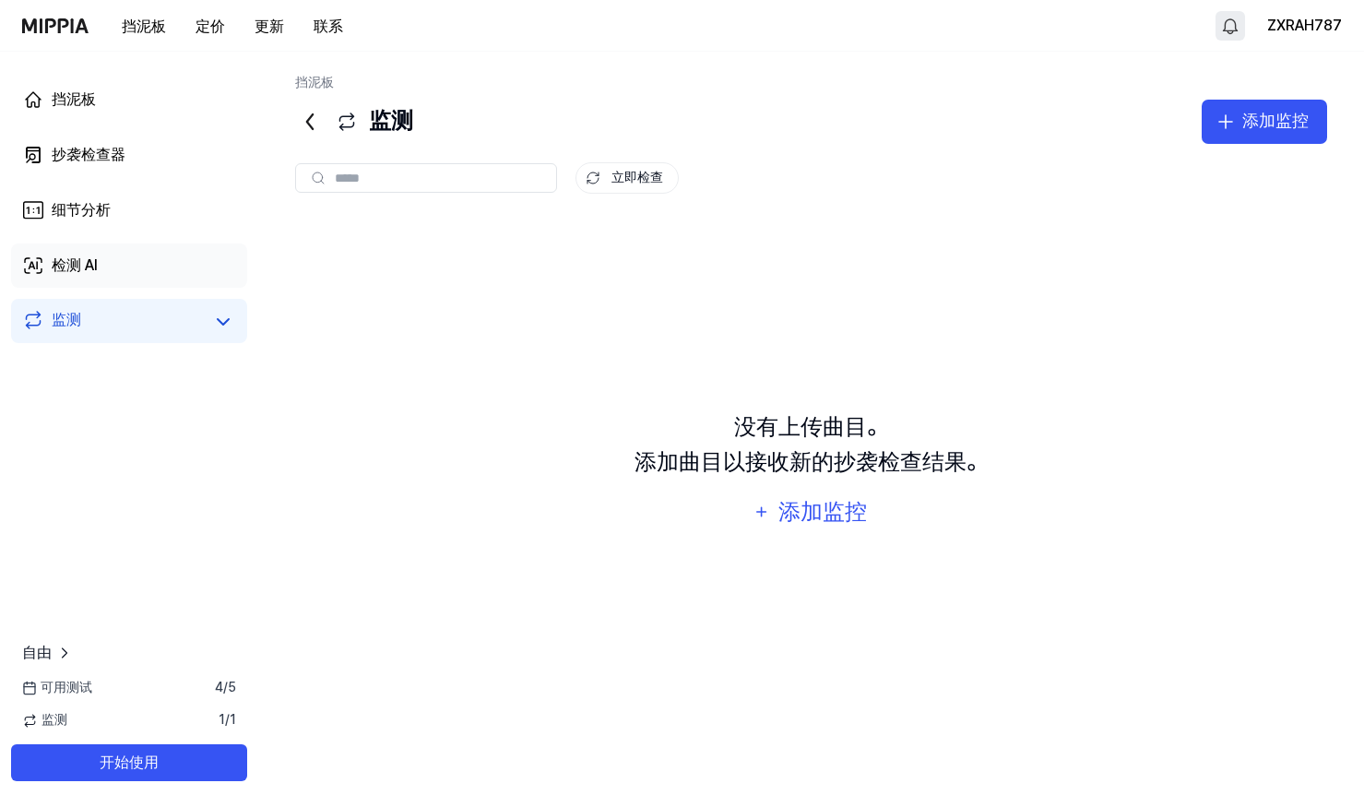
click at [154, 259] on link "检测 AI" at bounding box center [129, 265] width 236 height 44
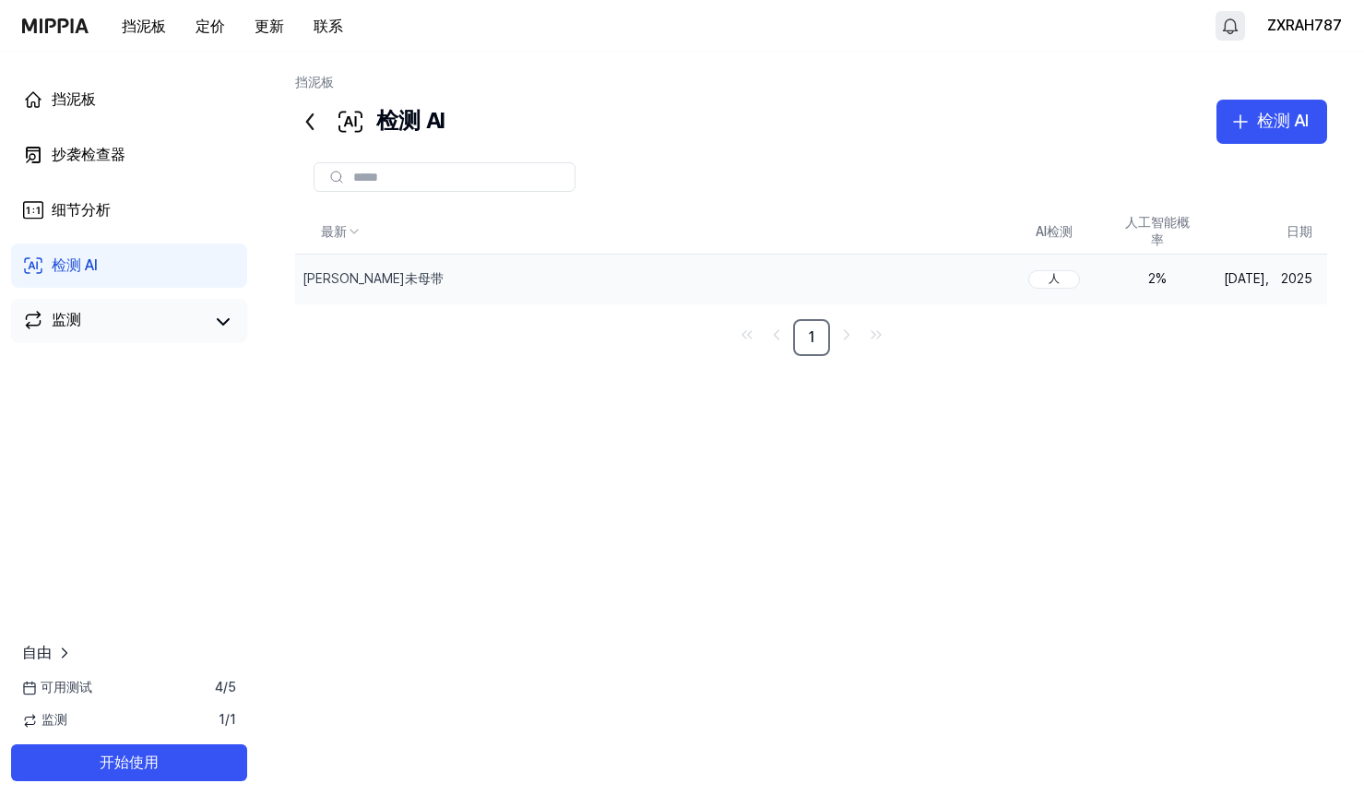
click at [1066, 277] on div "人" at bounding box center [1054, 279] width 52 height 18
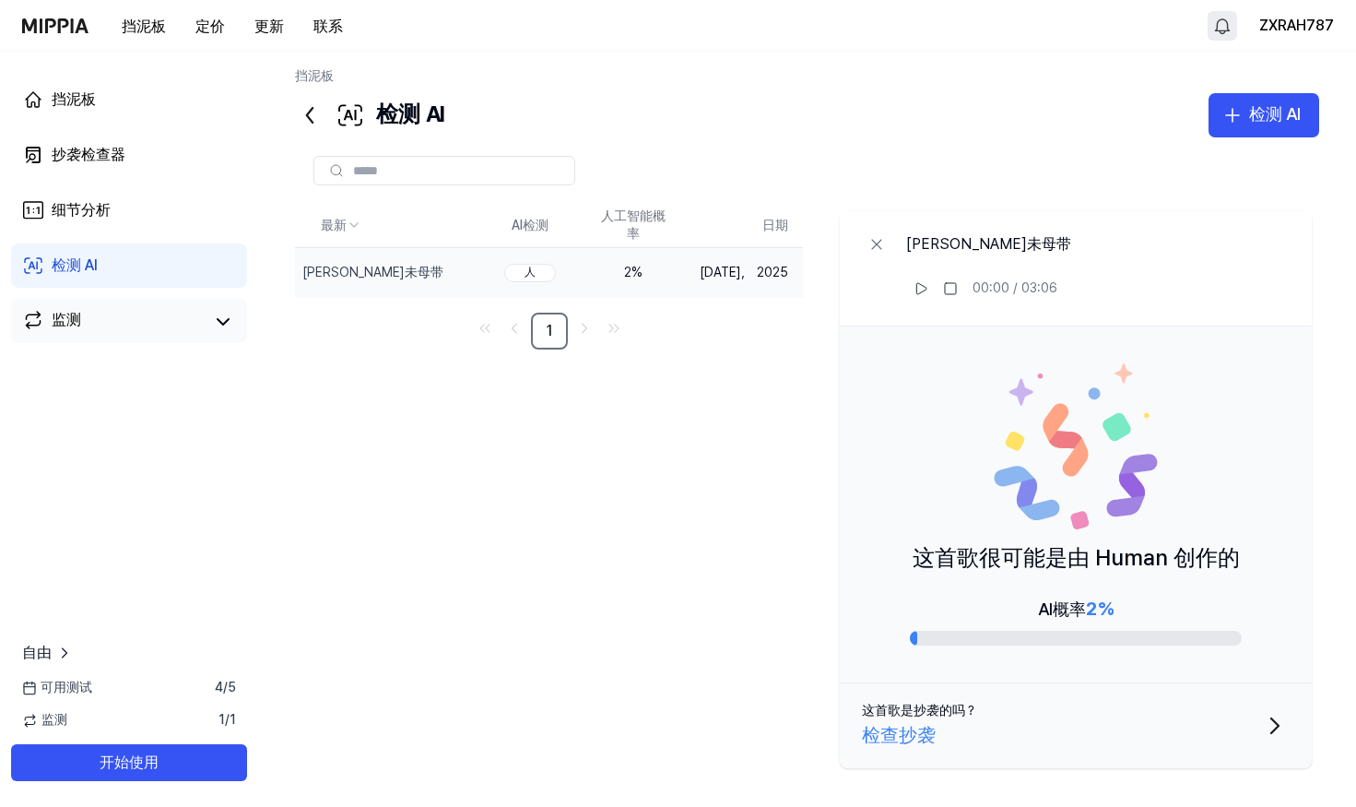
scroll to position [12, 0]
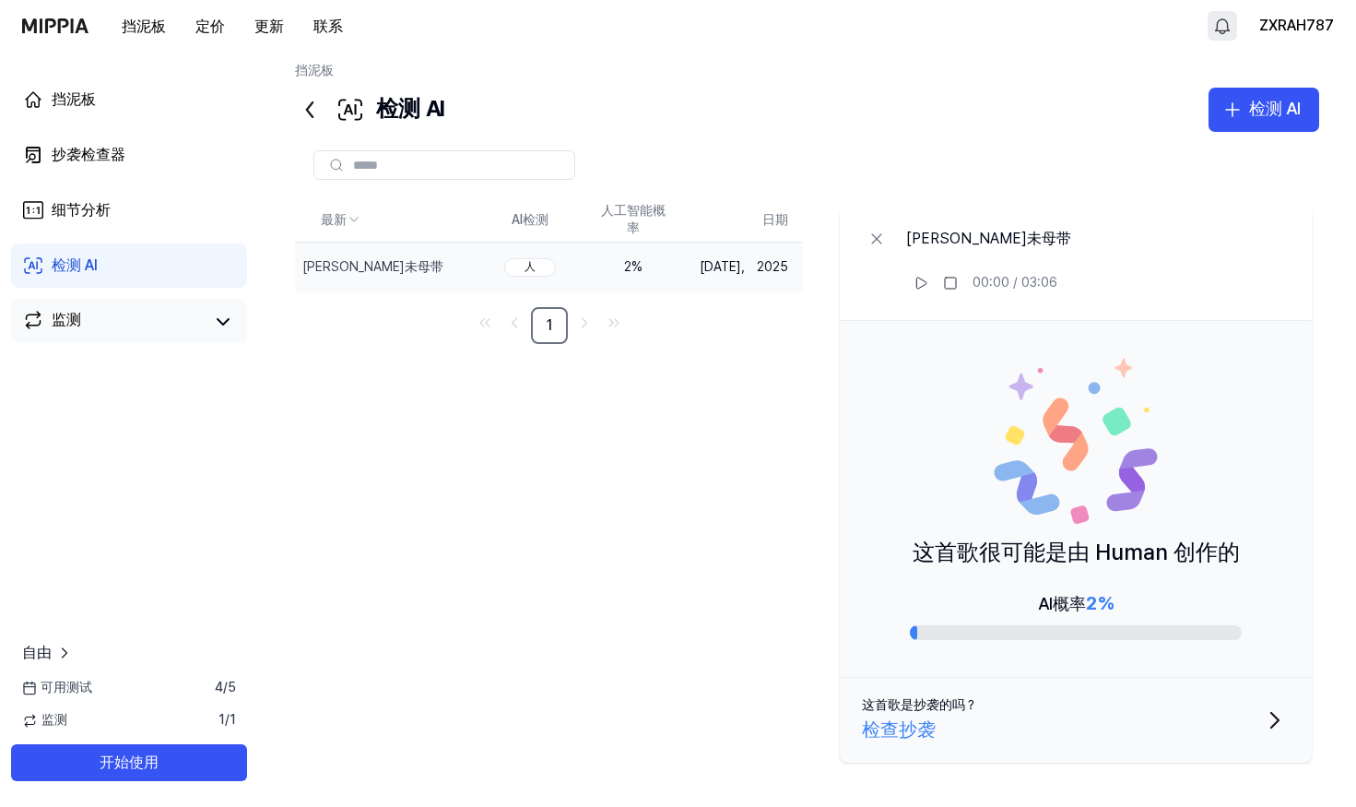
click at [662, 527] on div "最新 AI检测 人工智能概率 日期 周晶晶未母带 Delete 人 2 % 10月 11， 2025 1 周晶晶未母带 00:00 / 03:06 这首歌很可…" at bounding box center [807, 484] width 1024 height 572
